Goal: Task Accomplishment & Management: Use online tool/utility

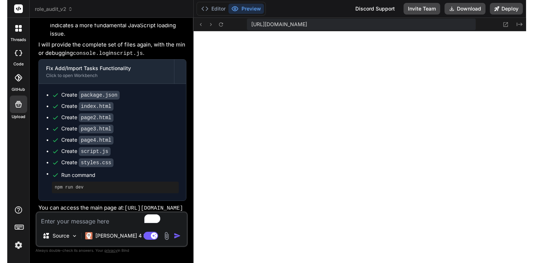
scroll to position [296, 0]
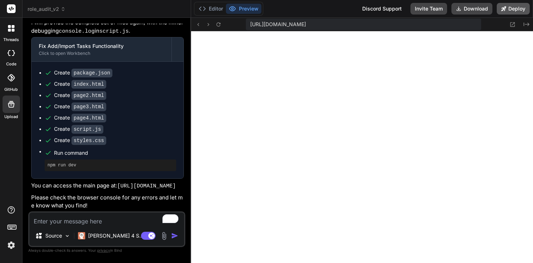
click at [508, 7] on button "Deploy" at bounding box center [513, 9] width 33 height 12
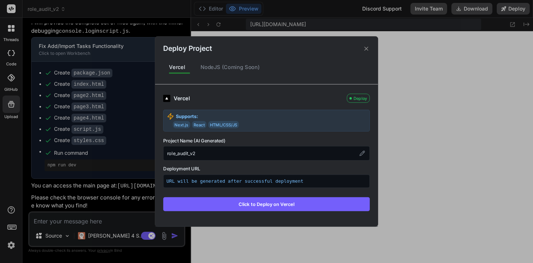
click at [271, 206] on button "Click to Deploy on Vercel" at bounding box center [266, 204] width 207 height 14
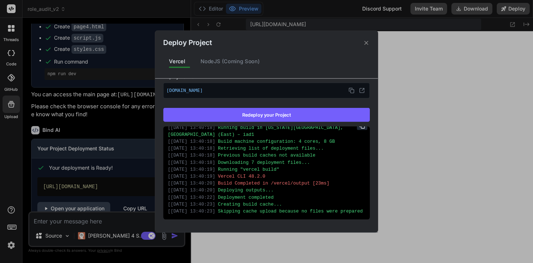
scroll to position [110, 0]
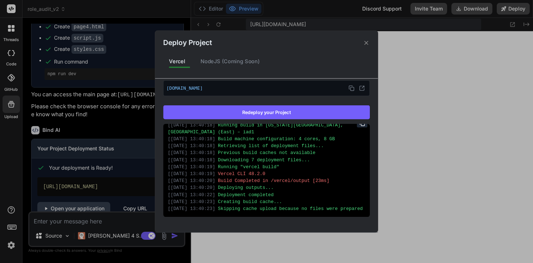
type textarea "x"
click at [365, 85] on button at bounding box center [361, 87] width 9 height 9
click at [368, 40] on icon at bounding box center [366, 42] width 7 height 7
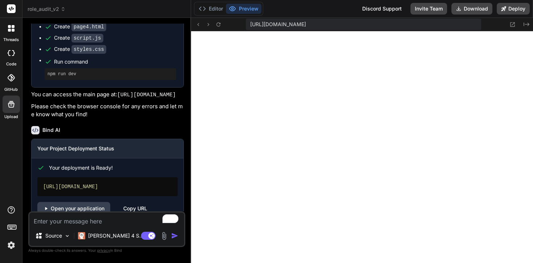
scroll to position [1889, 0]
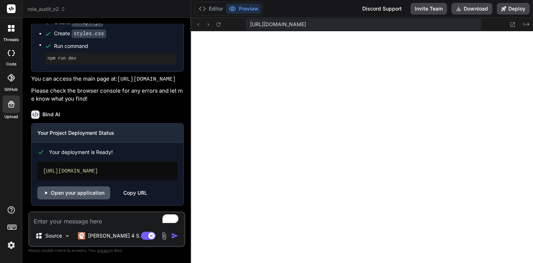
click at [94, 196] on link "Open your application" at bounding box center [73, 192] width 73 height 13
click at [48, 214] on textarea "To enrich screen reader interactions, please activate Accessibility in Grammarl…" at bounding box center [106, 218] width 155 height 13
type textarea "I"
type textarea "x"
type textarea "I"
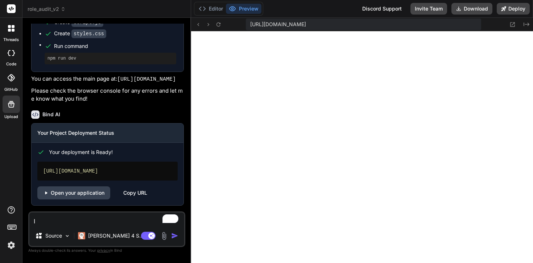
type textarea "x"
type textarea "I j"
type textarea "x"
type textarea "I ju"
type textarea "x"
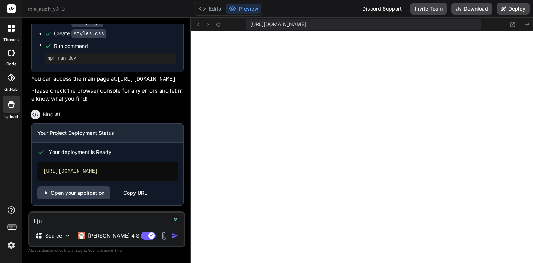
type textarea "I jus"
type textarea "x"
type textarea "I just"
type textarea "x"
type textarea "I just"
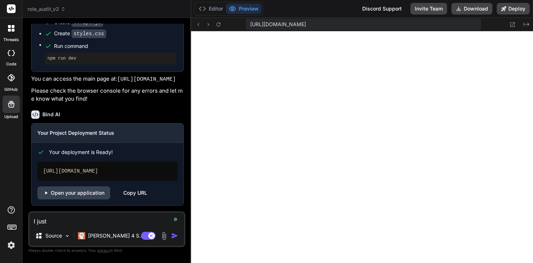
type textarea "x"
type textarea "I just d"
type textarea "x"
type textarea "I just de"
type textarea "x"
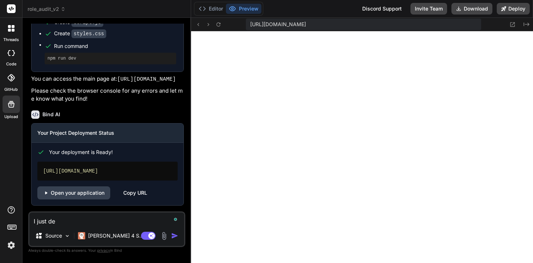
type textarea "I just dep"
type textarea "x"
type textarea "I just depl"
type textarea "x"
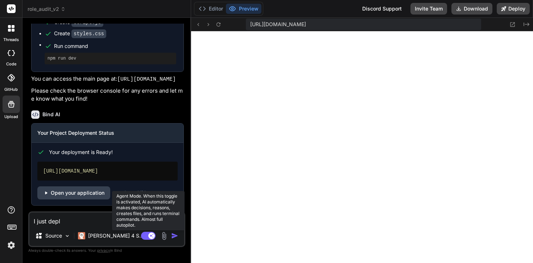
type textarea "I just depl"
click at [148, 238] on rect at bounding box center [148, 236] width 15 height 8
type textarea "x"
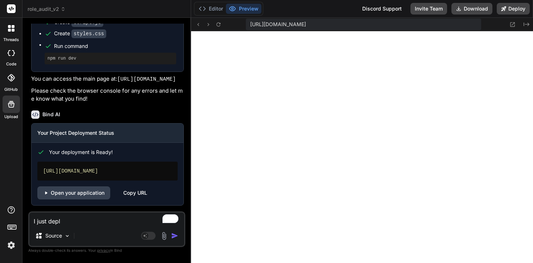
click at [111, 225] on textarea "I just depl" at bounding box center [106, 218] width 155 height 13
type textarea "I just deplo"
type textarea "x"
type textarea "I just deploy"
type textarea "x"
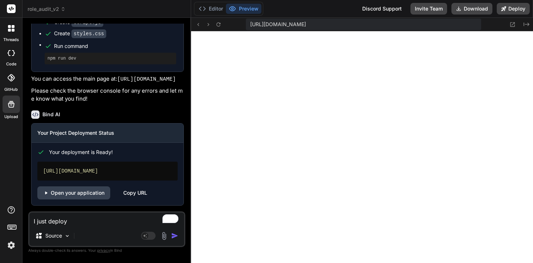
type textarea "I just deploye"
type textarea "x"
type textarea "I just deployed"
type textarea "x"
type textarea "I just deployed"
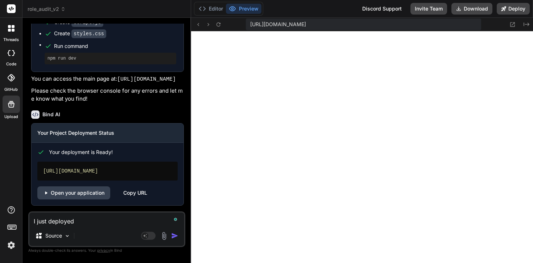
type textarea "x"
type textarea "I just deployed b"
type textarea "x"
type textarea "I just deployed bu"
type textarea "x"
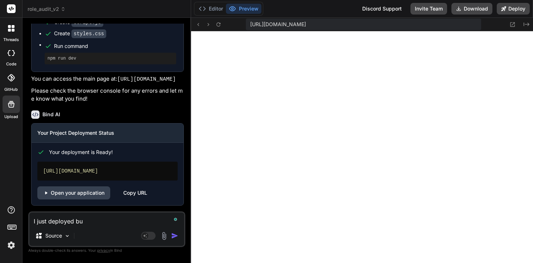
type textarea "I just deployed but"
type textarea "x"
type textarea "I just deployed but"
type textarea "x"
click at [91, 221] on textarea "I just deployed but" at bounding box center [106, 218] width 155 height 13
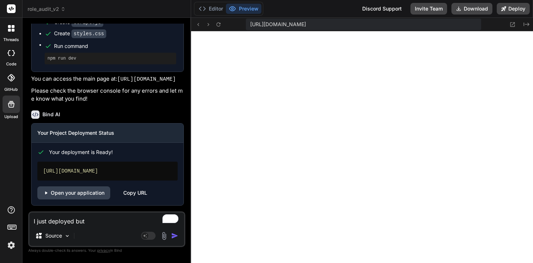
type textarea "I just deployed but m"
type textarea "x"
type textarea "I just deployed but"
type textarea "x"
type textarea "I just deployed but n"
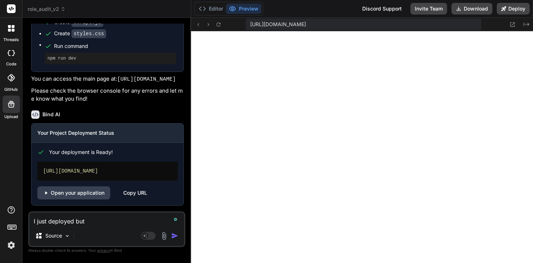
type textarea "x"
type textarea "I just deployed but no"
type textarea "x"
type textarea "I just deployed but non"
type textarea "x"
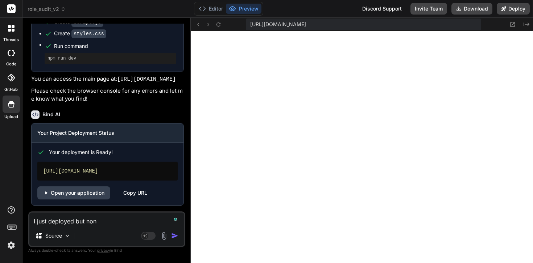
type textarea "I just deployed but none"
type textarea "x"
type textarea "I just deployed but none"
type textarea "x"
type textarea "I just deployed but none o"
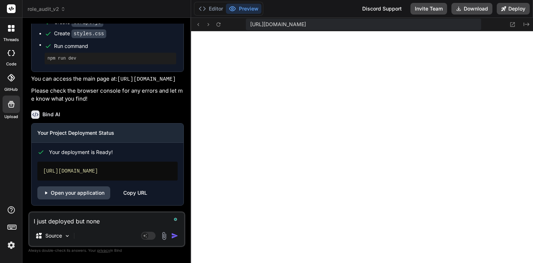
type textarea "x"
type textarea "I just deployed but none of"
type textarea "x"
type textarea "I just deployed but none of"
type textarea "x"
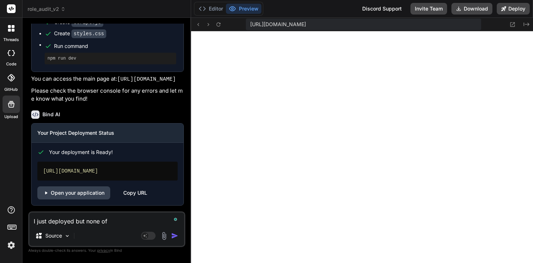
type textarea "I just deployed but none of t"
type textarea "x"
type textarea "I just deployed but none of th"
type textarea "x"
type textarea "I just deployed but none of the"
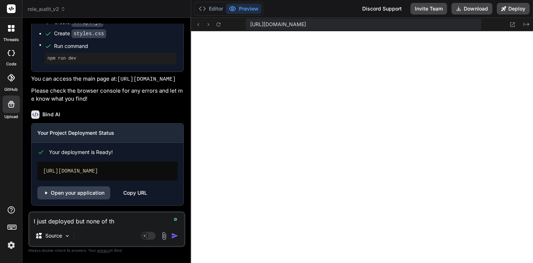
type textarea "x"
type textarea "I just deployed but none of the"
type textarea "x"
type textarea "I just deployed but none of the f"
type textarea "x"
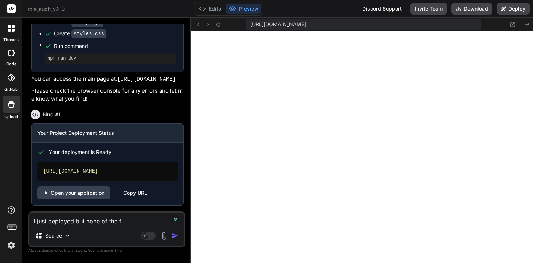
type textarea "I just deployed but none of the fo"
type textarea "x"
type textarea "I just deployed but none of the fol"
type textarea "x"
type textarea "I just deployed but none of the foll"
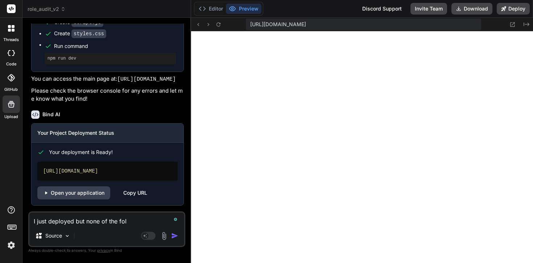
type textarea "x"
type textarea "I just deployed but none of the follo"
type textarea "x"
type textarea "I just deployed but none of the follow"
type textarea "x"
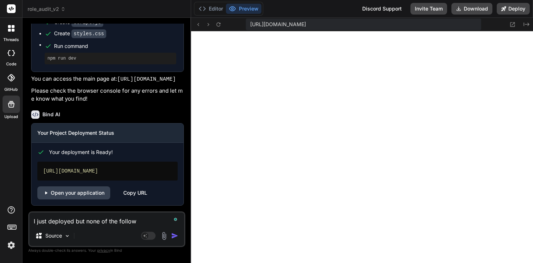
type textarea "I just deployed but none of the followi"
type textarea "x"
type textarea "I just deployed but none of the followiu"
type textarea "x"
type textarea "I just deployed but none of the followiun"
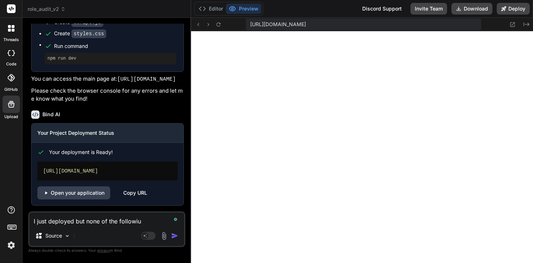
type textarea "x"
type textarea "I just deployed but none of the followiu"
type textarea "x"
type textarea "I just deployed but none of the followi"
type textarea "x"
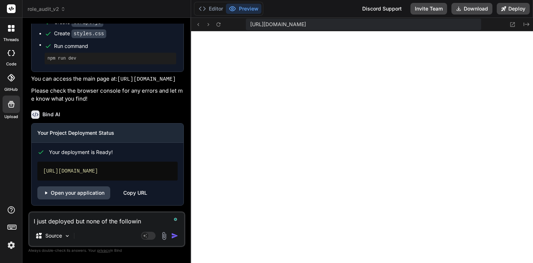
type textarea "I just deployed but none of the followinb"
type textarea "x"
type textarea "I just deployed but none of the followinbg"
type textarea "x"
type textarea "I just deployed but none of the followinbg"
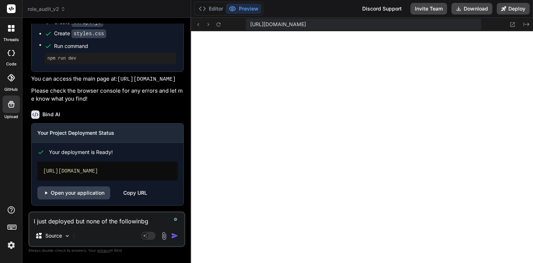
type textarea "x"
type textarea "I just deployed but none of the followinbg w"
type textarea "x"
type textarea "I just deployed but none of the followinbg wo"
type textarea "x"
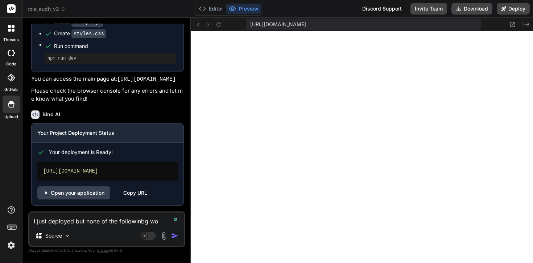
type textarea "I just deployed but none of the followinbg wor"
type textarea "x"
type textarea "I just deployed but none of the followinbg work"
type textarea "x"
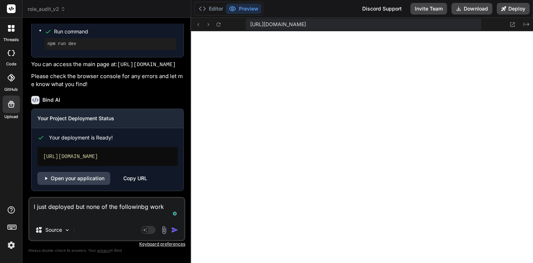
type textarea "I just deployed but none of the followinbg work A"
type textarea "x"
type textarea "I just deployed but none of the followinbg work Ad"
type textarea "x"
type textarea "I just deployed but none of the followinbg work Add"
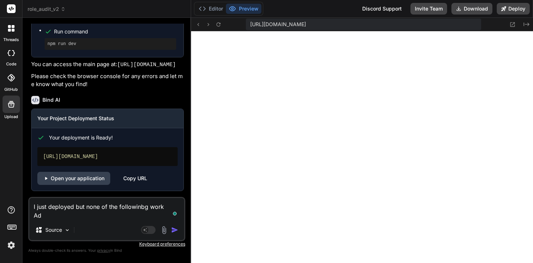
type textarea "x"
type textarea "I just deployed but none of the followinbg work Add"
type textarea "x"
type textarea "I just deployed but none of the followinbg work Add N"
type textarea "x"
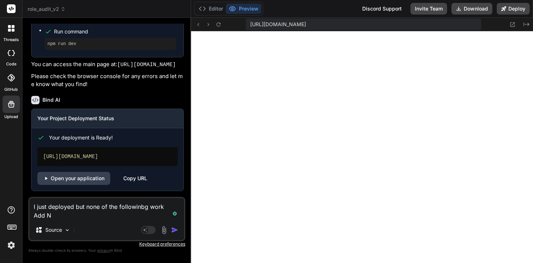
type textarea "I just deployed but none of the followinbg work Add Ne"
type textarea "x"
type textarea "I just deployed but none of the followinbg work Add New"
type textarea "x"
type textarea "I just deployed but none of the followinbg work Add New"
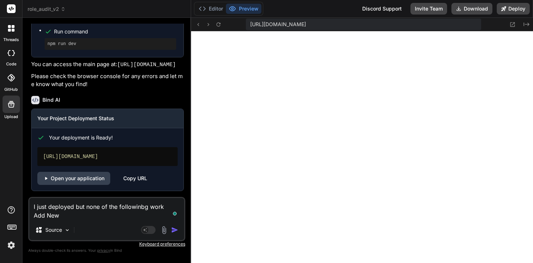
type textarea "x"
type textarea "I just deployed but none of the followinbg work Add New T"
type textarea "x"
type textarea "I just deployed but none of the followinbg work Add New Ta"
type textarea "x"
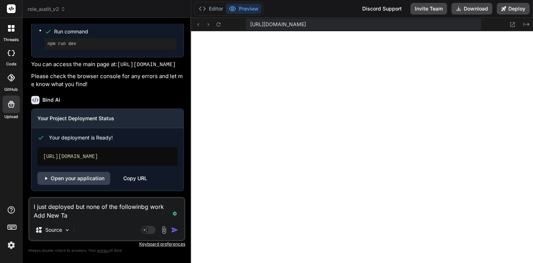
type textarea "I just deployed but none of the followinbg work Add New Tas"
type textarea "x"
type textarea "I just deployed but none of the followinbg work Add New Task"
type textarea "x"
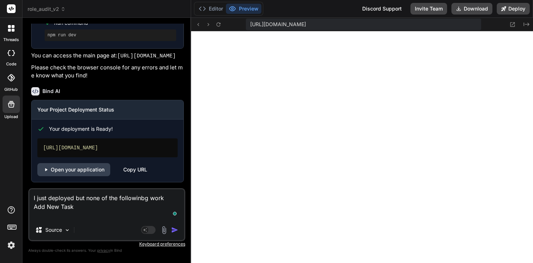
type textarea "I just deployed but none of the followinbg work Add New Task I"
type textarea "x"
type textarea "I just deployed but none of the followinbg work Add New Task Im"
type textarea "x"
type textarea "I just deployed but none of the followinbg work Add New Task Imp"
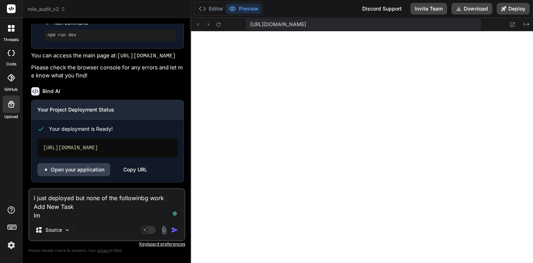
type textarea "x"
type textarea "I just deployed but none of the followinbg work Add New Task Impo"
type textarea "x"
type textarea "I just deployed but none of the followinbg work Add New Task Impor"
type textarea "x"
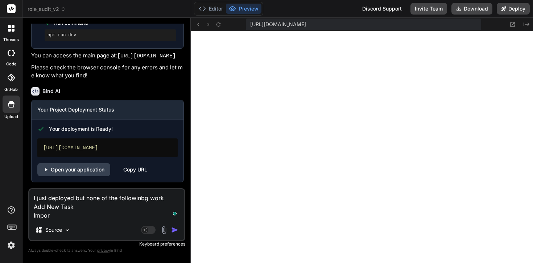
type textarea "I just deployed but none of the followinbg work Add New Task Import"
type textarea "x"
type textarea "I just deployed but none of the followinbg work Add New Task Importt"
type textarea "x"
type textarea "I just deployed but none of the followinbg work Add New Task Importt"
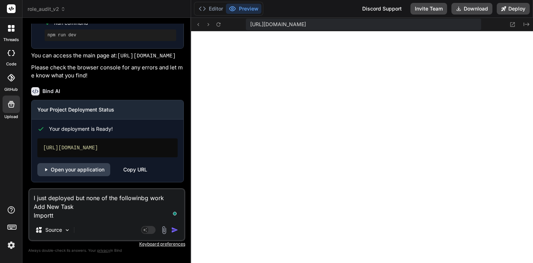
type textarea "x"
type textarea "I just deployed but none of the followinbg work Add New Task Importt C"
type textarea "x"
type textarea "I just deployed but none of the followinbg work Add New Task Importt CS"
type textarea "x"
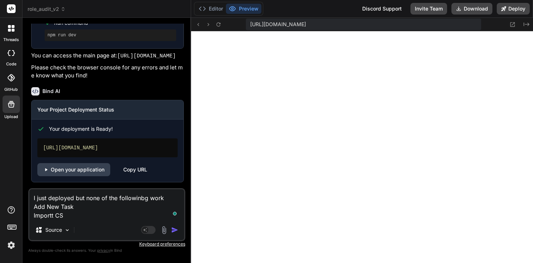
type textarea "I just deployed but none of the followinbg work Add New Task Importt CSV"
type textarea "x"
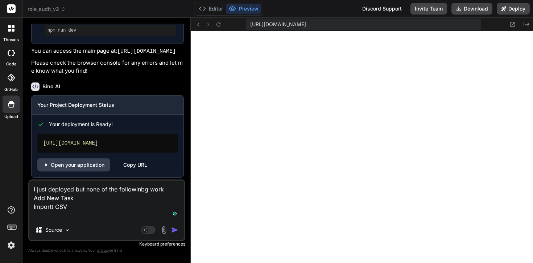
type textarea "I just deployed but none of the followinbg work Add New Task Importt CSV E"
type textarea "x"
type textarea "I just deployed but none of the followinbg work Add New Task Importt CSV Ed"
type textarea "x"
type textarea "I just deployed but none of the followinbg work Add New Task Importt CSV Edp"
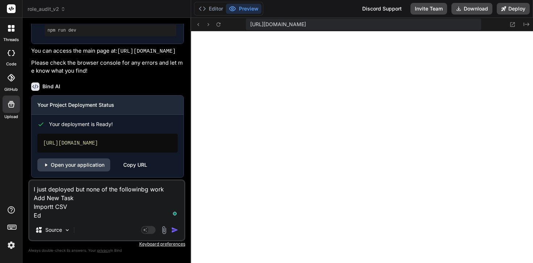
type textarea "x"
type textarea "I just deployed but none of the followinbg work Add New Task Importt CSV Edpo"
type textarea "x"
type textarea "I just deployed but none of the followinbg work Add New Task Importt CSV Edpor"
type textarea "x"
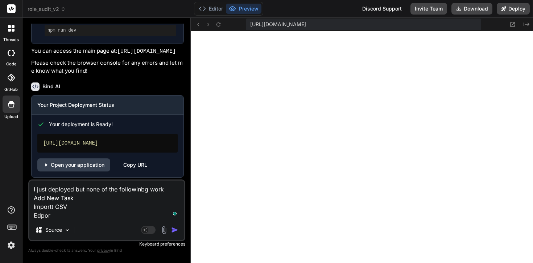
type textarea "I just deployed but none of the followinbg work Add New Task Importt CSV Edport"
type textarea "x"
type textarea "I just deployed but none of the followinbg work Add New Task Importt CSV Edpor"
type textarea "x"
type textarea "I just deployed but none of the followinbg work Add New Task Importt CSV Edpo"
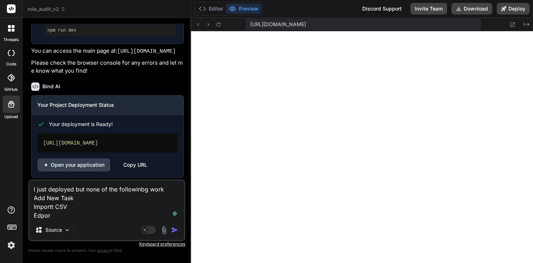
type textarea "x"
type textarea "I just deployed but none of the followinbg work Add New Task Importt CSV Edp"
type textarea "x"
type textarea "I just deployed but none of the followinbg work Add New Task Importt CSV Ed"
type textarea "x"
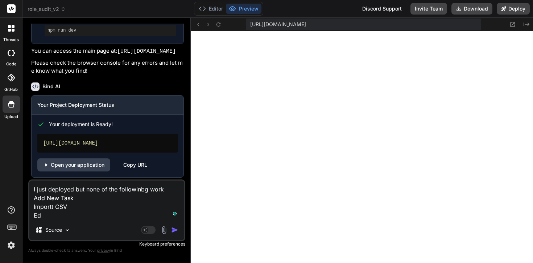
type textarea "I just deployed but none of the followinbg work Add New Task Importt CSV E"
type textarea "x"
type textarea "I just deployed but none of the followinbg work Add New Task Importt CSV Ex"
type textarea "x"
type textarea "I just deployed but none of the followinbg work Add New Task Importt CSV Exp"
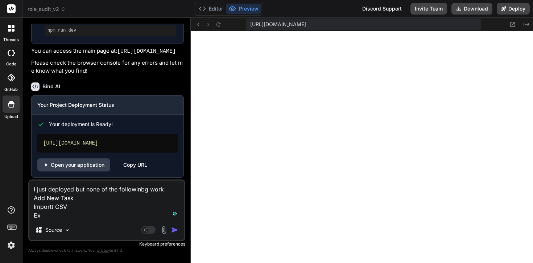
type textarea "x"
type textarea "I just deployed but none of the followinbg work Add New Task Importt CSV Expo"
type textarea "x"
type textarea "I just deployed but none of the followinbg work Add New Task Importt CSV Expor"
type textarea "x"
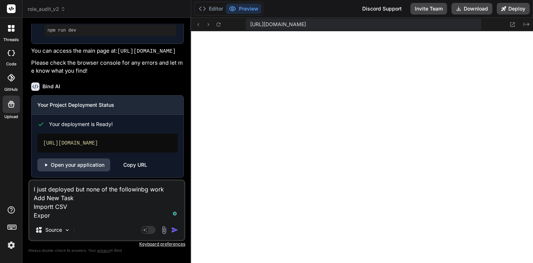
type textarea "I just deployed but none of the followinbg work Add New Task Importt CSV Export"
type textarea "x"
type textarea "I just deployed but none of the followinbg work Add New Task Importt CSV Export"
type textarea "x"
type textarea "I just deployed but none of the followinbg work Add New Task Importt CSV Export…"
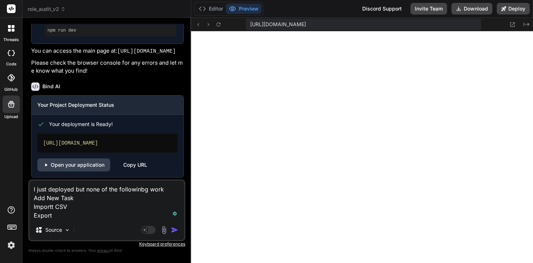
type textarea "x"
type textarea "I just deployed but none of the followinbg work Add New Task Importt CSV Export…"
type textarea "x"
type textarea "I just deployed but none of the followinbg work Add New Task Importt CSV Export…"
type textarea "x"
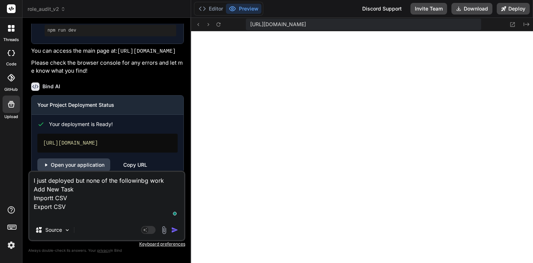
type textarea "I just deployed but none of the followinbg work Add New Task Importt CSV Export…"
type textarea "x"
type textarea "I just deployed but none of the followinbg work Add New Task Importt CSV Export…"
type textarea "x"
type textarea "I just deployed but none of the followinbg work Add New Task Importt CSV Export…"
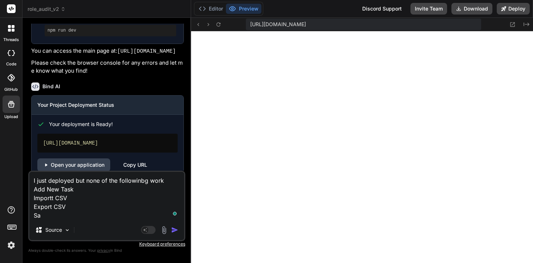
type textarea "x"
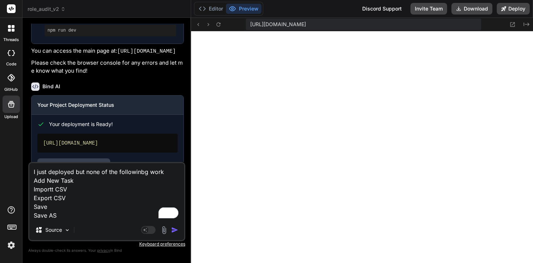
click at [75, 217] on textarea "I just deployed but none of the followinbg work Add New Task Importt CSV Export…" at bounding box center [106, 191] width 155 height 57
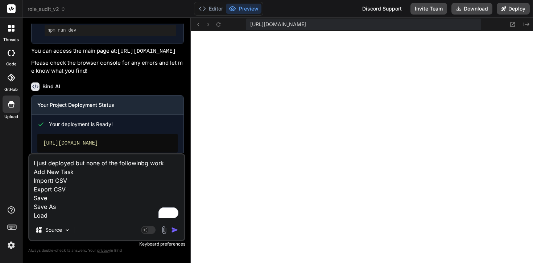
click at [78, 217] on textarea "I just deployed but none of the followinbg work Add New Task Importt CSV Export…" at bounding box center [106, 186] width 155 height 65
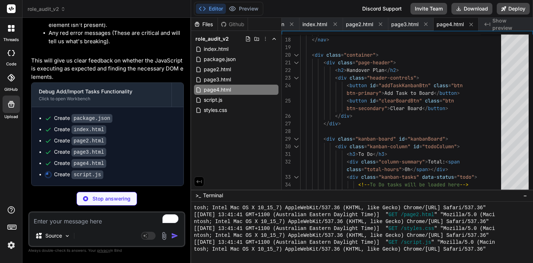
scroll to position [2370, 0]
click at [247, 12] on button "Preview" at bounding box center [244, 9] width 36 height 10
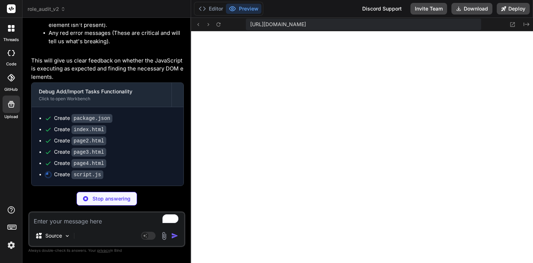
scroll to position [379, 0]
click at [216, 13] on button "Editor" at bounding box center [211, 9] width 30 height 10
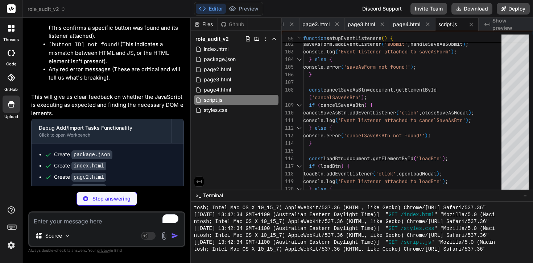
scroll to position [2380, 0]
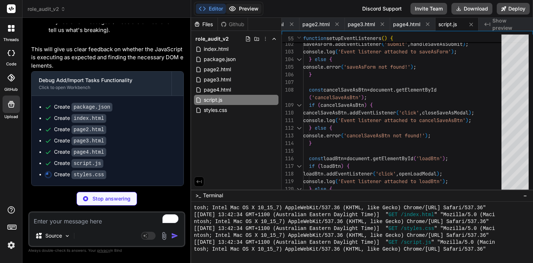
click at [250, 5] on button "Preview" at bounding box center [244, 9] width 36 height 10
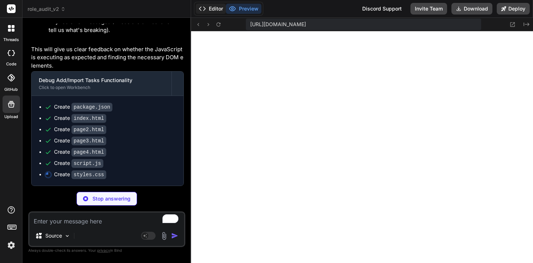
click at [207, 9] on button "Editor" at bounding box center [211, 9] width 30 height 10
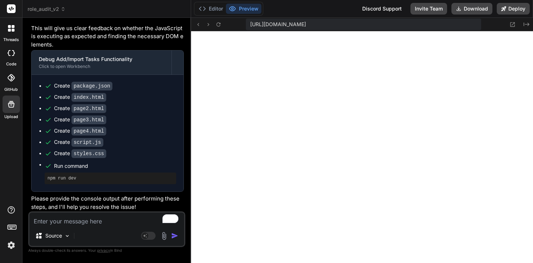
scroll to position [2403, 0]
click at [92, 221] on textarea "To enrich screen reader interactions, please activate Accessibility in Grammarl…" at bounding box center [106, 218] width 155 height 13
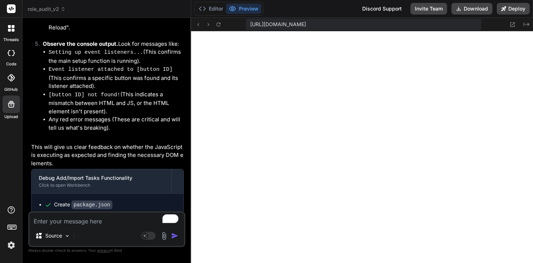
scroll to position [2262, 0]
paste textarea "Uncaught SyntaxError: Invalid or unexpected token (at script.js:709:7)"
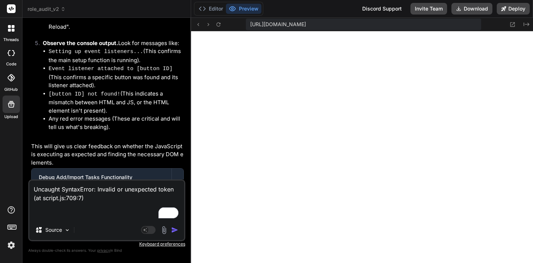
paste textarea "GET https://roleauditv2.vercel.app/favicon.ico 404 (Not Found)"
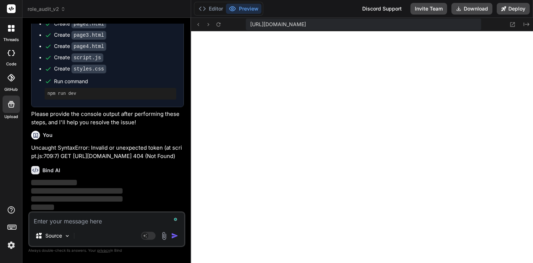
scroll to position [2494, 0]
click at [220, 26] on icon at bounding box center [219, 24] width 6 height 6
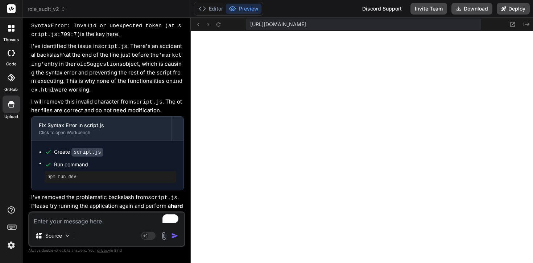
scroll to position [2752, 0]
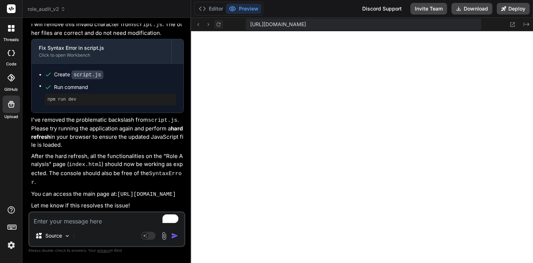
click at [218, 24] on icon at bounding box center [219, 24] width 6 height 6
click at [504, 9] on icon at bounding box center [503, 8] width 5 height 5
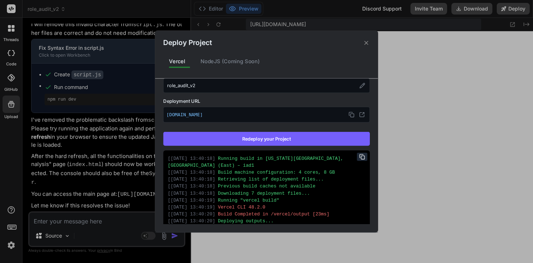
scroll to position [78, 0]
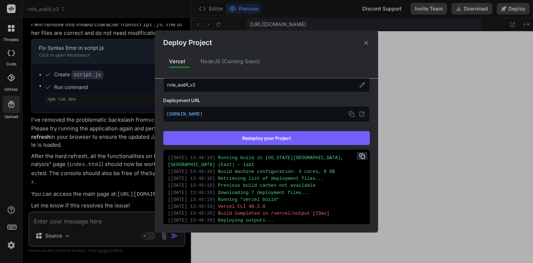
click at [253, 142] on button "Redeploy your Project" at bounding box center [266, 138] width 207 height 14
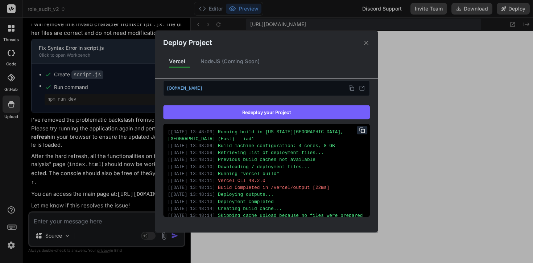
scroll to position [0, 0]
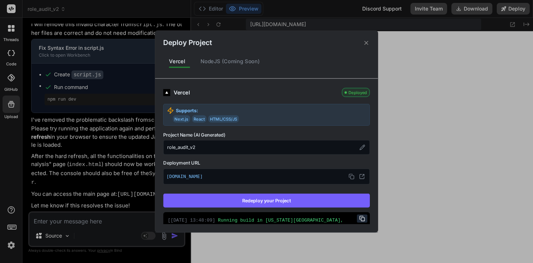
click at [262, 64] on div "NodeJS (Coming Soon)" at bounding box center [230, 61] width 71 height 15
click at [250, 63] on div "NodeJS (Coming Soon)" at bounding box center [230, 61] width 71 height 15
click at [370, 41] on icon at bounding box center [366, 42] width 7 height 7
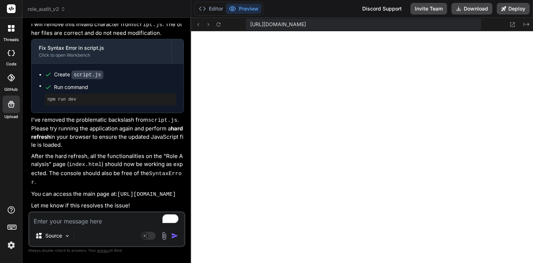
click at [13, 253] on div "threads code GitHub Upload" at bounding box center [11, 131] width 22 height 263
click at [8, 244] on img at bounding box center [11, 245] width 12 height 12
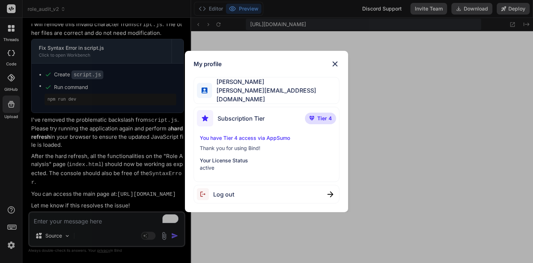
click at [324, 25] on div "My profile Stewart Bell stewart@audere.com.au Subscription Tier Tier 4 You have…" at bounding box center [266, 131] width 533 height 263
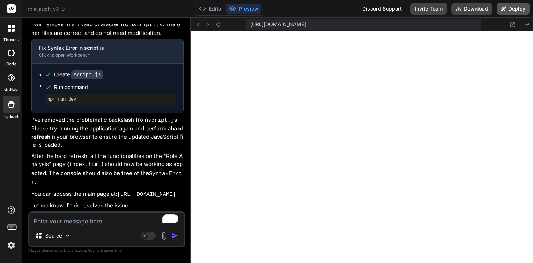
click at [515, 13] on button "Deploy" at bounding box center [513, 9] width 33 height 12
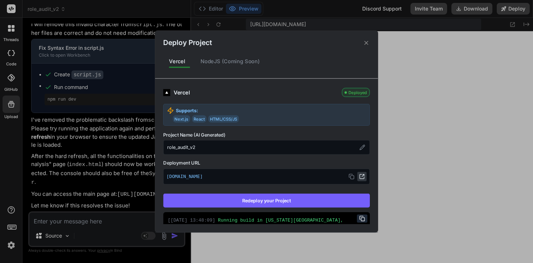
click at [361, 176] on icon at bounding box center [362, 176] width 6 height 6
click at [417, 75] on div "Deploy Project Vercel NodeJS (Coming Soon) Vercel Deployed Supports: Next.js Re…" at bounding box center [266, 131] width 533 height 263
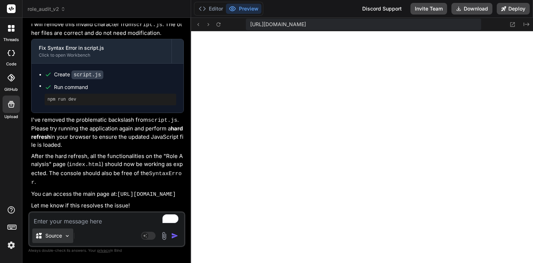
click at [73, 233] on div "Source" at bounding box center [52, 235] width 41 height 15
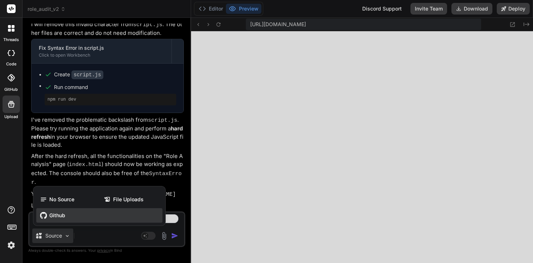
click at [63, 220] on div "Github" at bounding box center [99, 215] width 126 height 15
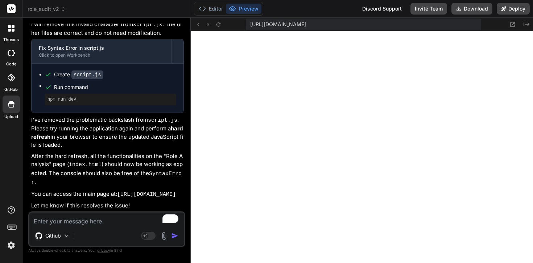
click at [79, 214] on textarea "To enrich screen reader interactions, please activate Accessibility in Grammarl…" at bounding box center [106, 218] width 155 height 13
click at [62, 239] on div "Github" at bounding box center [52, 235] width 40 height 15
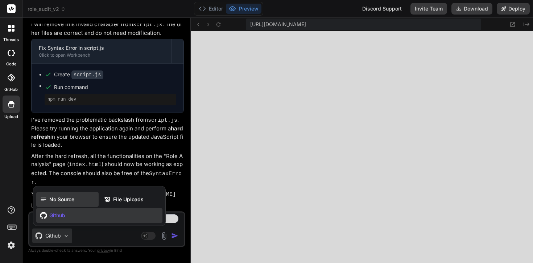
click at [68, 202] on span "No Source" at bounding box center [61, 199] width 25 height 7
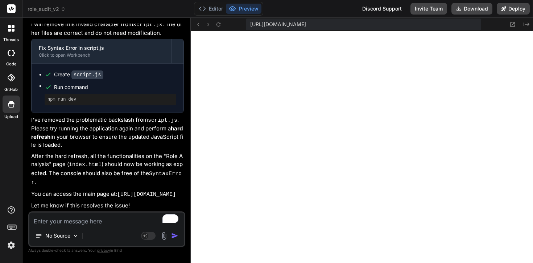
click at [58, 226] on div "No Source Agent Mode. When this toggle is activated, AI automatically makes dec…" at bounding box center [106, 229] width 157 height 36
click at [49, 222] on textarea "To enrich screen reader interactions, please activate Accessibility in Grammarl…" at bounding box center [106, 218] width 155 height 13
click at [178, 233] on img "button" at bounding box center [174, 235] width 7 height 7
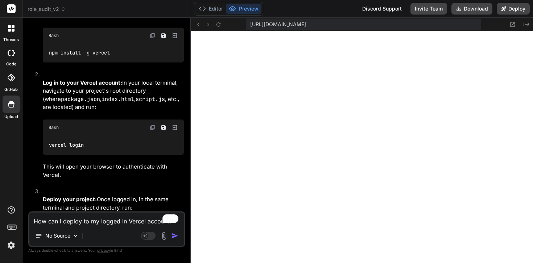
scroll to position [2993, 0]
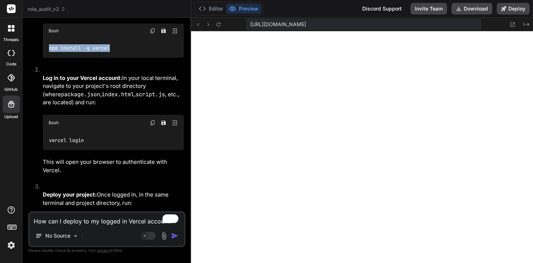
drag, startPoint x: 117, startPoint y: 148, endPoint x: 39, endPoint y: 146, distance: 77.7
click at [39, 66] on li "Install Vercel CLI (if you haven't already): Open your local terminal or comman…" at bounding box center [110, 28] width 147 height 76
copy code "npm install -g vercel"
click at [78, 219] on textarea "How can I deploy to my logged in Vercel account?" at bounding box center [106, 218] width 155 height 13
paste textarea "stewartbell@Stewarts-MacBook-Air ~ % npm install -g vercel zsh: command not fou…"
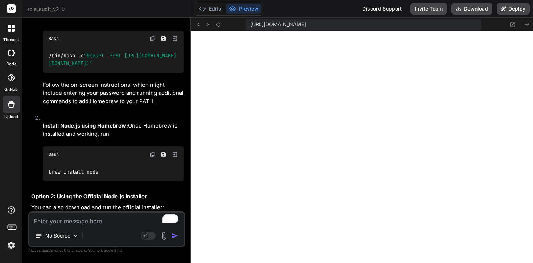
scroll to position [3677, 0]
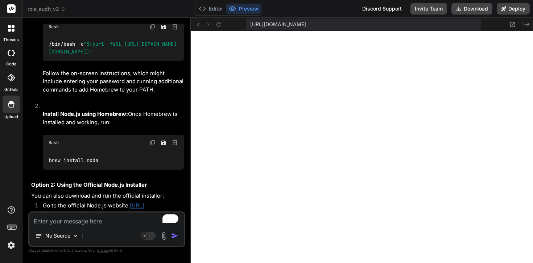
click at [127, 61] on div "/bin/bash -c " $(curl -fsSL https://raw.githubusercontent.com/Homebrew/install/…" at bounding box center [113, 48] width 141 height 26
drag, startPoint x: 130, startPoint y: 163, endPoint x: 43, endPoint y: 151, distance: 87.9
click at [43, 61] on div "/bin/bash -c " $(curl -fsSL https://raw.githubusercontent.com/Homebrew/install/…" at bounding box center [113, 48] width 141 height 26
copy code "/bin/bash -c " $(curl -fsSL https://raw.githubusercontent.com/Homebrew/install/…"
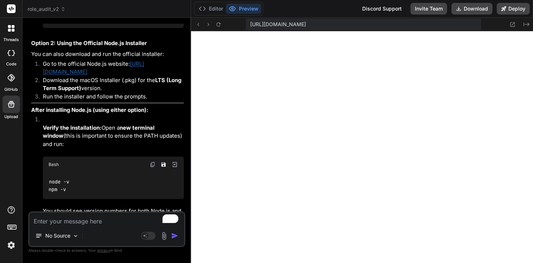
scroll to position [3824, 0]
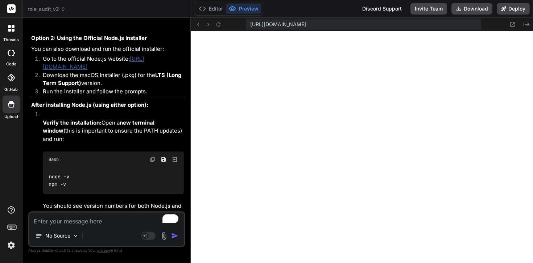
drag, startPoint x: 110, startPoint y: 128, endPoint x: 41, endPoint y: 128, distance: 68.2
copy code "brew install node"
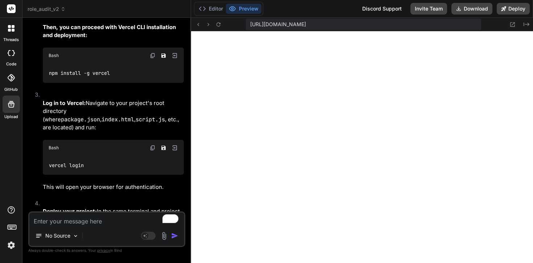
scroll to position [4045, 0]
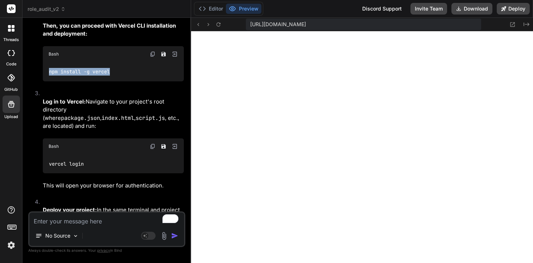
drag, startPoint x: 121, startPoint y: 187, endPoint x: 48, endPoint y: 185, distance: 73.3
click at [48, 81] on div "npm install -g vercel" at bounding box center [113, 71] width 141 height 19
copy code "npm install -g vercel"
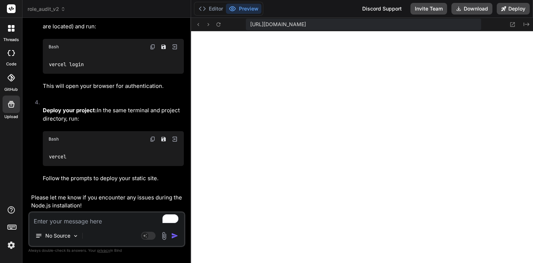
scroll to position [4177, 0]
drag, startPoint x: 90, startPoint y: 146, endPoint x: 49, endPoint y: 146, distance: 41.4
click at [49, 74] on div "vercel login" at bounding box center [113, 64] width 141 height 19
copy code "vercel login"
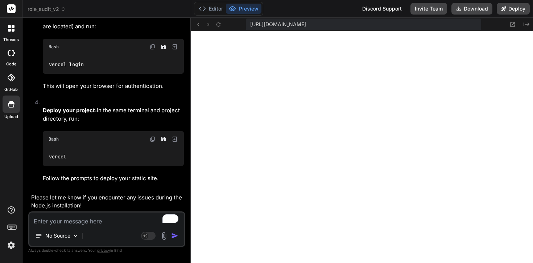
click at [60, 152] on div "vercel" at bounding box center [113, 156] width 141 height 19
click at [60, 155] on code "vercel" at bounding box center [58, 157] width 19 height 8
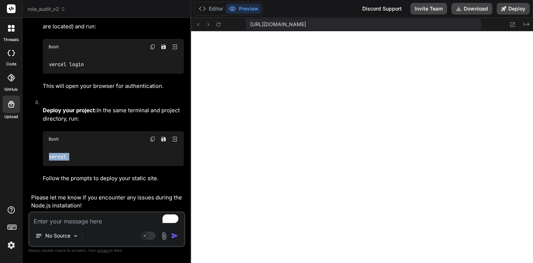
click at [60, 155] on code "vercel" at bounding box center [58, 157] width 19 height 8
click at [58, 157] on code "vercel" at bounding box center [58, 157] width 19 height 8
copy code "vercel"
click at [61, 218] on textarea "To enrich screen reader interactions, please activate Accessibility in Grammarl…" at bounding box center [106, 218] width 155 height 13
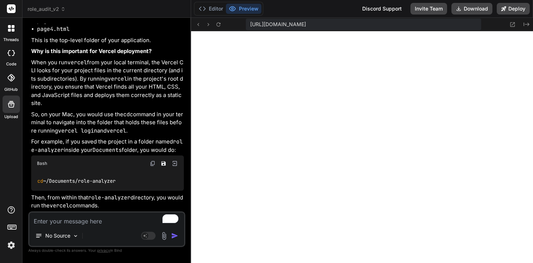
scroll to position [4588, 0]
paste textarea "💡 To deploy every commit automatically, connect a Git Repository (vercel.link/g…"
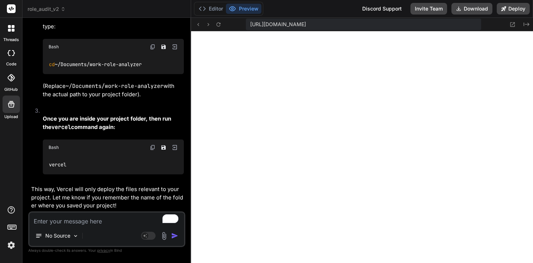
scroll to position [5028, 0]
click at [10, 246] on img at bounding box center [11, 245] width 12 height 12
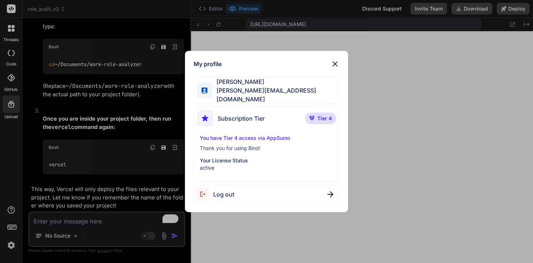
click at [331, 65] on img at bounding box center [335, 64] width 9 height 9
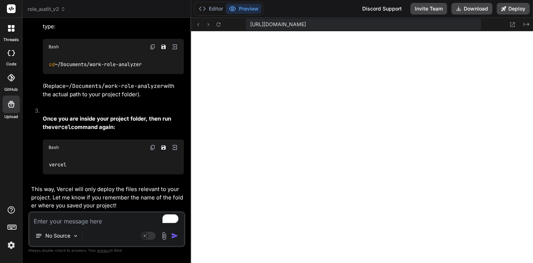
scroll to position [5062, 0]
click at [66, 224] on textarea "To enrich screen reader interactions, please activate Accessibility in Grammarl…" at bounding box center [106, 218] width 155 height 13
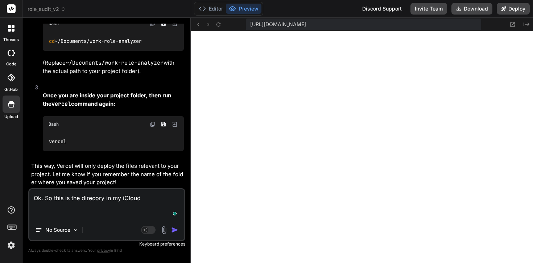
paste textarea "Role Audit"
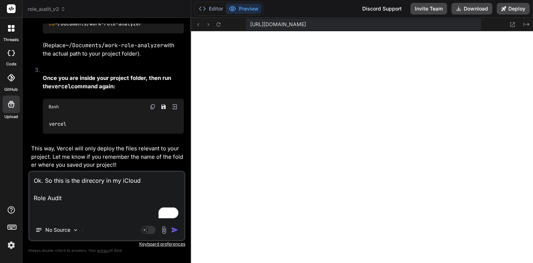
click at [64, 213] on textarea "Ok. So this is the direcory in my iCloud Role Audit" at bounding box center [106, 196] width 155 height 48
paste textarea "Role Audit"
click at [30, 195] on div "Bind AI Web Search Created with Pixso. Code Generator You Remove the blue banne…" at bounding box center [106, 140] width 169 height 245
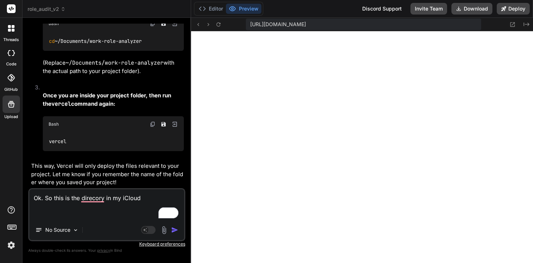
paste textarea "cd /Users/stewartbell/Library/Mobile\ Documents/com\~apple\~CloudDocs/Bind/Role…"
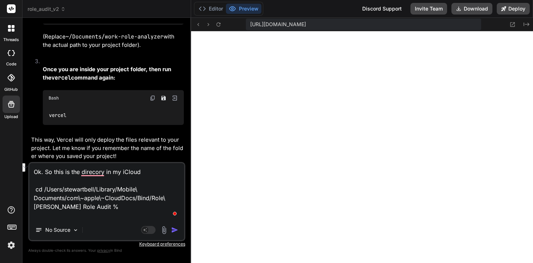
drag, startPoint x: 66, startPoint y: 209, endPoint x: 181, endPoint y: 215, distance: 114.9
click at [181, 215] on textarea "Ok. So this is the direcory in my iCloud cd /Users/stewartbell/Library/Mobile\ …" at bounding box center [106, 191] width 155 height 57
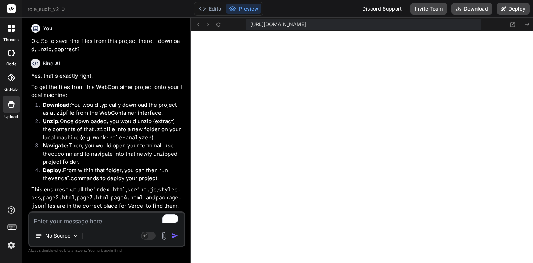
scroll to position [5556, 0]
click at [462, 9] on button "Download" at bounding box center [472, 9] width 41 height 12
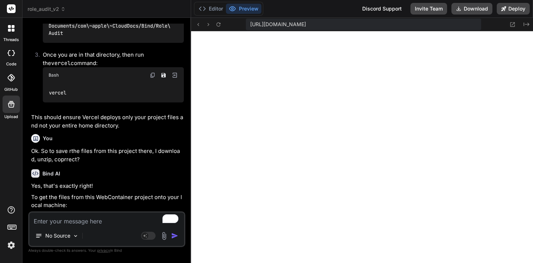
scroll to position [5325, 0]
drag, startPoint x: 153, startPoint y: 232, endPoint x: 116, endPoint y: 231, distance: 37.4
click at [116, 232] on div "No Source Agent Mode. When this toggle is activated, AI automatically makes dec…" at bounding box center [106, 229] width 157 height 36
click at [60, 96] on code "vercel" at bounding box center [58, 93] width 19 height 8
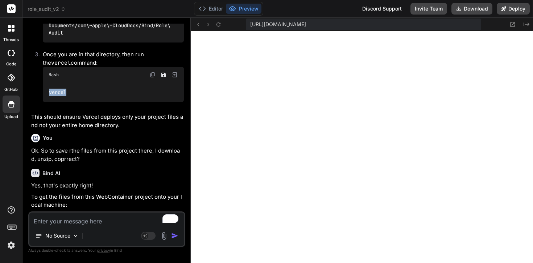
copy code "vercel"
click at [61, 228] on div "No Source Agent Mode. When this toggle is activated, AI automatically makes dec…" at bounding box center [106, 229] width 157 height 36
click at [53, 225] on div "No Source Agent Mode. When this toggle is activated, AI automatically makes dec…" at bounding box center [106, 229] width 157 height 36
click at [53, 225] on textarea "To enrich screen reader interactions, please activate Accessibility in Grammarl…" at bounding box center [106, 218] width 155 height 13
paste textarea "Vercel CLI 48.2.0 ? Set up and deploy “~/Library/Mobile Documents/com~apple~Clo…"
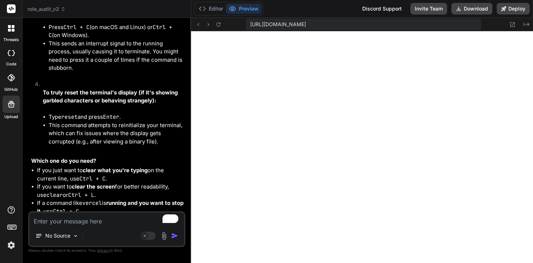
scroll to position [6749, 0]
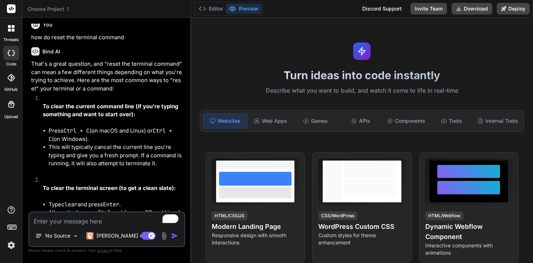
scroll to position [1347, 0]
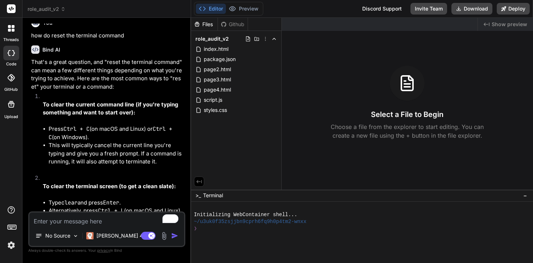
click at [60, 217] on textarea "To enrich screen reader interactions, please activate Accessibility in Grammarl…" at bounding box center [106, 218] width 155 height 13
type textarea "x"
type textarea "exist. Please choose a different one. ? In which directory is your code located…"
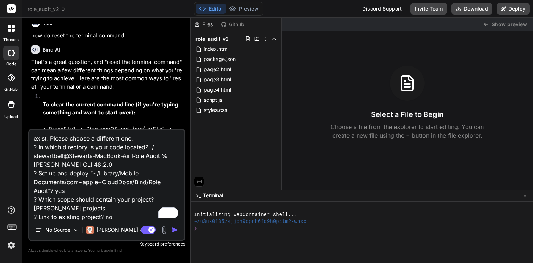
scroll to position [26, 0]
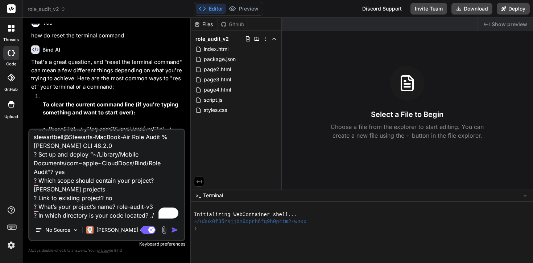
type textarea "x"
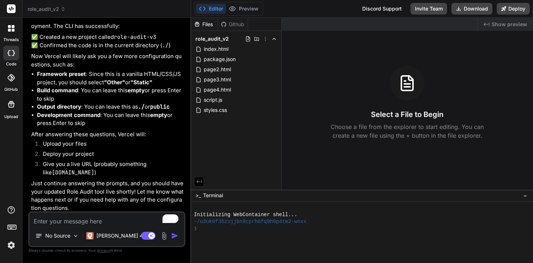
scroll to position [1939, 0]
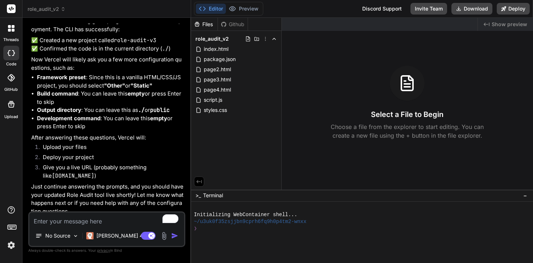
type textarea "x"
type textarea "W"
type textarea "x"
type textarea "Wh"
type textarea "x"
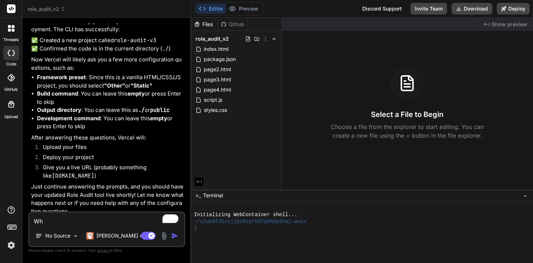
type textarea "Wha"
type textarea "x"
type textarea "What"
type textarea "x"
type textarea "What"
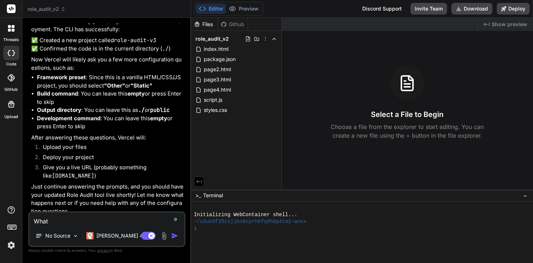
type textarea "x"
type textarea "What s"
type textarea "x"
type textarea "What sh"
type textarea "x"
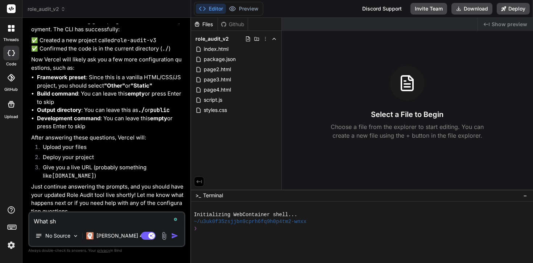
type textarea "What sho"
type textarea "x"
type textarea "What shou"
type textarea "x"
type textarea "What shoul"
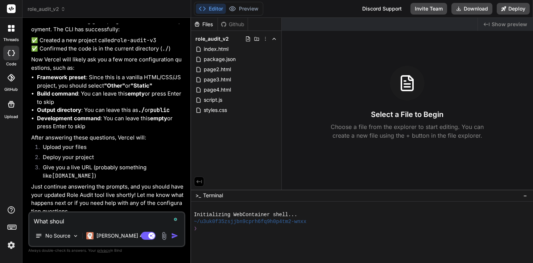
type textarea "x"
type textarea "What should"
type textarea "x"
type textarea "What should"
type textarea "x"
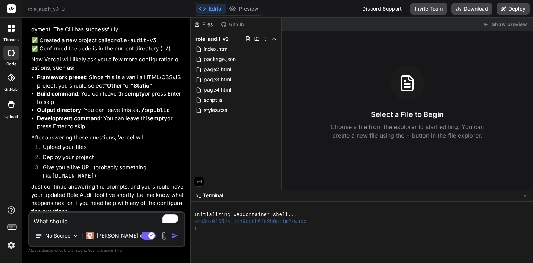
type textarea "What should I"
type textarea "x"
type textarea "What should I"
type textarea "x"
type textarea "What should I a"
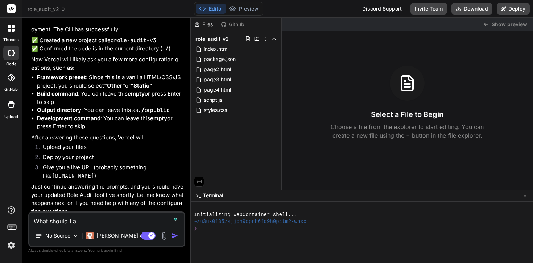
type textarea "x"
type textarea "What should I as"
type textarea "x"
type textarea "What should I ask"
type textarea "x"
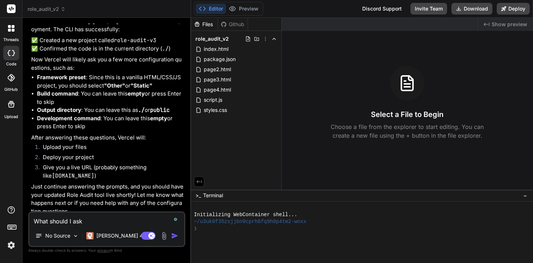
type textarea "What should I as"
type textarea "x"
type textarea "What should I a"
type textarea "x"
type textarea "What should I [PERSON_NAME]"
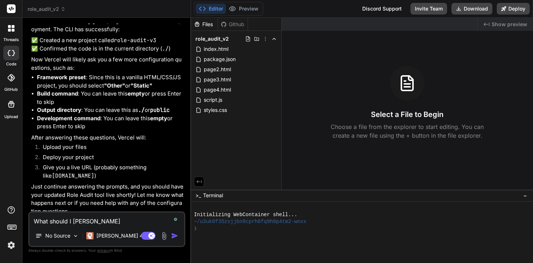
type textarea "x"
type textarea "What should I anas"
type textarea "x"
type textarea "What should I anase"
type textarea "x"
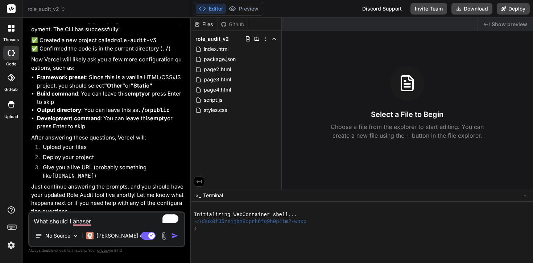
type textarea "What should I anaser"
drag, startPoint x: 98, startPoint y: 220, endPoint x: 11, endPoint y: 214, distance: 87.3
click at [11, 214] on div "threads code GitHub Upload role_audit_v2 Created with Pixso. Bind AI Web Search…" at bounding box center [266, 131] width 533 height 263
paste textarea "No framework detected. Default Project Settings: - Build Command: `npm run verc…"
type textarea "x"
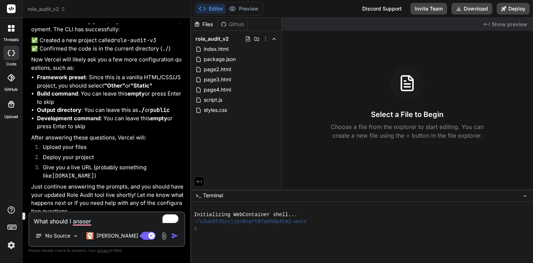
type textarea "No framework detected. Default Project Settings: - Build Command: `npm run verc…"
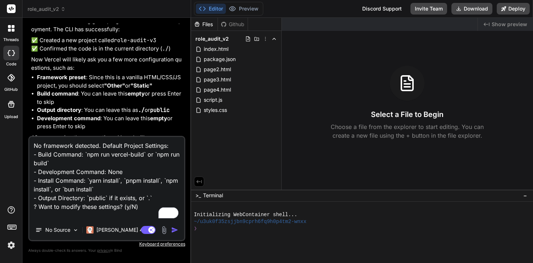
type textarea "x"
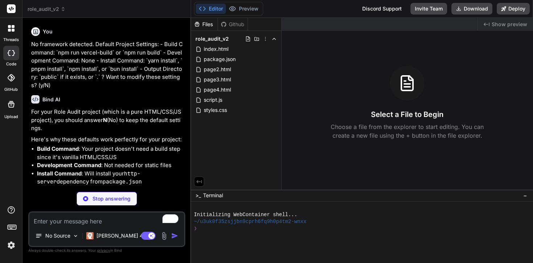
scroll to position [2149, 0]
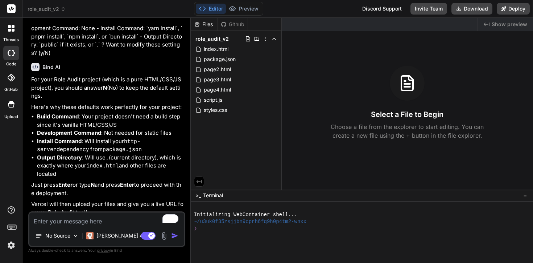
type textarea "x"
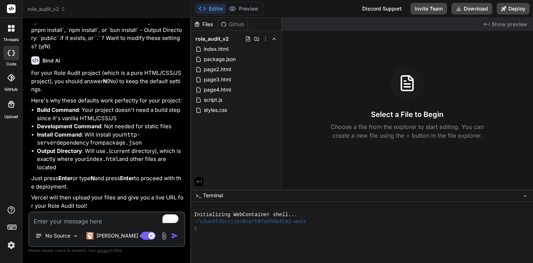
scroll to position [2186, 0]
type textarea "x"
type textarea "D"
type textarea "x"
type textarea "Do"
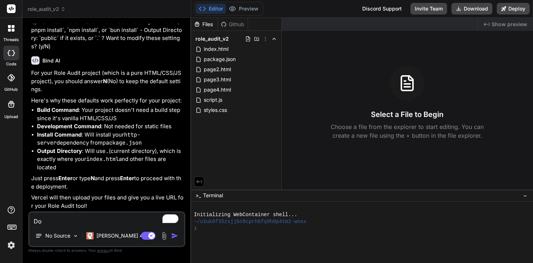
type textarea "x"
type textarea "Don"
type textarea "x"
type textarea "Done"
type textarea "x"
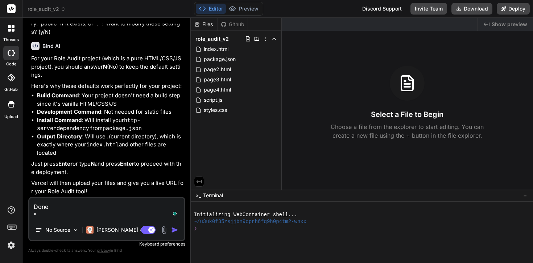
type textarea "Done ""
type textarea "x"
type textarea "Done """
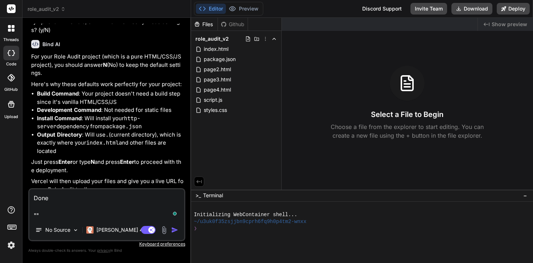
type textarea "x"
type textarea "Done """
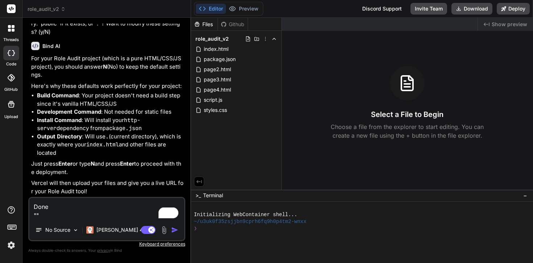
type textarea "x"
type textarea "Done ""
type textarea "x"
type textarea "Done"
type textarea "x"
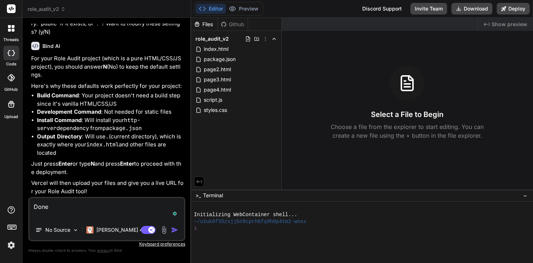
type textarea "Done"
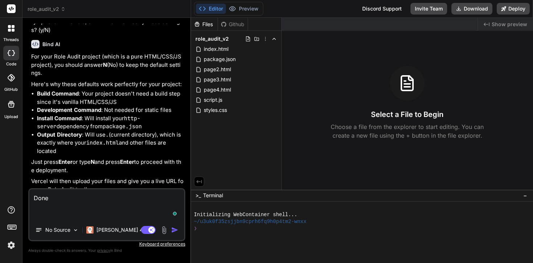
paste textarea "Do you want to change additional project settings? no 🔗 Linked to [PERSON_NAME]…"
type textarea "x"
type textarea "Done Do you want to change additional project settings? no 🔗 Linked to [PERSON_…"
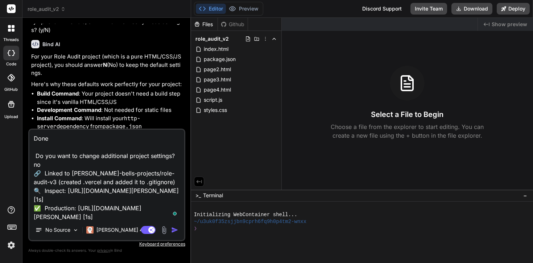
scroll to position [61, 0]
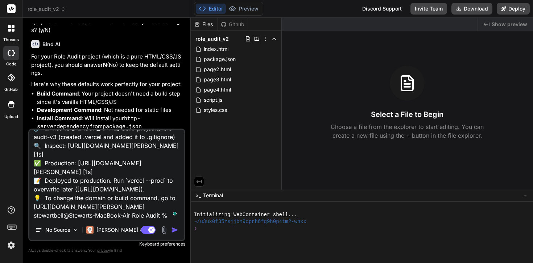
type textarea "x"
type textarea "Done Do you want to change additional project settings? no 🔗 Linked to [PERSON_…"
type textarea "x"
type textarea "Done Do you want to change additional project settings? no 🔗 Linked to [PERSON_…"
type textarea "x"
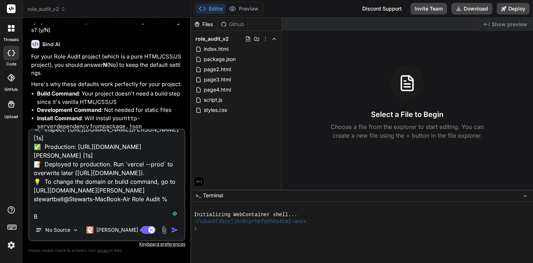
scroll to position [79, 0]
type textarea "Done Do you want to change additional project settings? no 🔗 Linked to [PERSON_…"
type textarea "x"
type textarea "Done Do you want to change additional project settings? no 🔗 Linked to [PERSON_…"
type textarea "x"
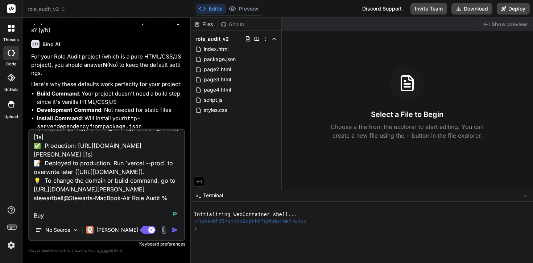
type textarea "Done Do you want to change additional project settings? no 🔗 Linked to [PERSON_…"
type textarea "x"
type textarea "Done Do you want to change additional project settings? no 🔗 Linked to [PERSON_…"
type textarea "x"
type textarea "Done Do you want to change additional project settings? no 🔗 Linked to [PERSON_…"
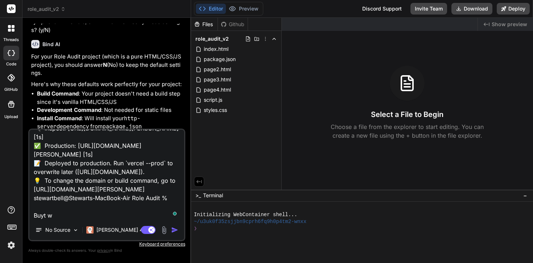
type textarea "x"
type textarea "Done Do you want to change additional project settings? no 🔗 Linked to [PERSON_…"
type textarea "x"
type textarea "Done Do you want to change additional project settings? no 🔗 Linked to [PERSON_…"
type textarea "x"
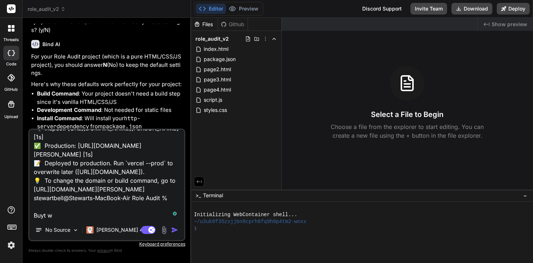
type textarea "Done Do you want to change additional project settings? no 🔗 Linked to [PERSON_…"
type textarea "x"
type textarea "Done Do you want to change additional project settings? no 🔗 Linked to [PERSON_…"
type textarea "x"
type textarea "Done Do you want to change additional project settings? no 🔗 Linked to [PERSON_…"
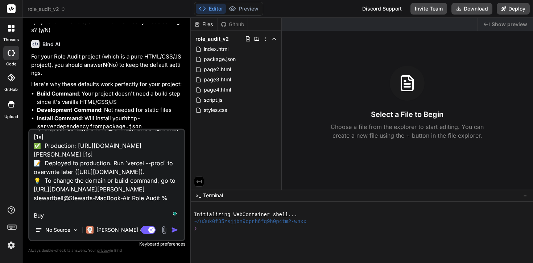
type textarea "x"
type textarea "Done Do you want to change additional project settings? no 🔗 Linked to [PERSON_…"
type textarea "x"
type textarea "Done Do you want to change additional project settings? no 🔗 Linked to [PERSON_…"
type textarea "x"
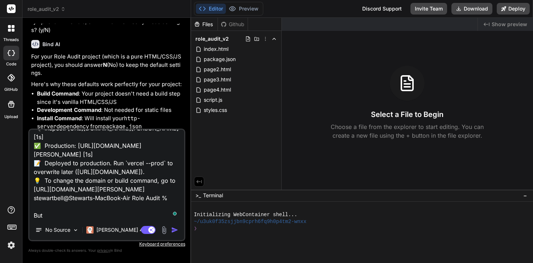
type textarea "Done Do you want to change additional project settings? no 🔗 Linked to [PERSON_…"
type textarea "x"
type textarea "Done Do you want to change additional project settings? no 🔗 Linked to [PERSON_…"
type textarea "x"
type textarea "Done Do you want to change additional project settings? no 🔗 Linked to [PERSON_…"
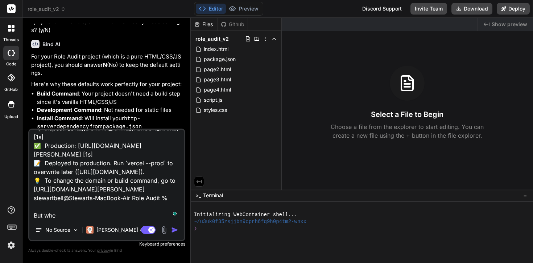
type textarea "x"
type textarea "Done Do you want to change additional project settings? no 🔗 Linked to [PERSON_…"
type textarea "x"
type textarea "Done Do you want to change additional project settings? no 🔗 Linked to [PERSON_…"
type textarea "x"
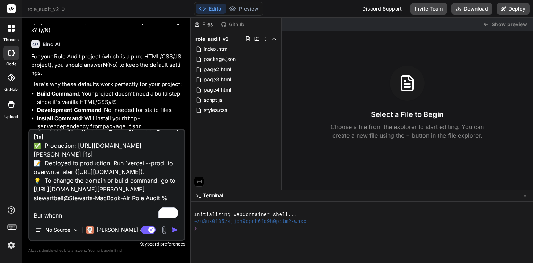
type textarea "Done Do you want to change additional project settings? no 🔗 Linked to [PERSON_…"
type textarea "x"
type textarea "Done Do you want to change additional project settings? no 🔗 Linked to [PERSON_…"
type textarea "x"
drag, startPoint x: 66, startPoint y: 189, endPoint x: 33, endPoint y: 182, distance: 34.2
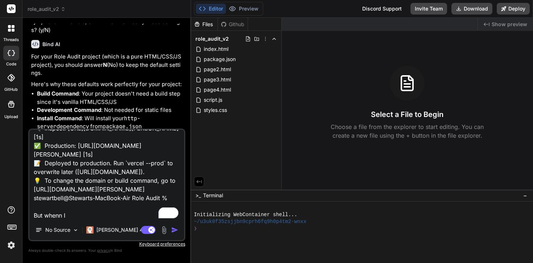
click at [33, 182] on textarea "Done Do you want to change additional project settings? no 🔗 Linked to [PERSON_…" at bounding box center [106, 175] width 155 height 90
type textarea "Done Do you want to change additional project settings? no 🔗 Linked to [PERSON_…"
drag, startPoint x: 76, startPoint y: 214, endPoint x: 27, endPoint y: 205, distance: 49.5
click at [27, 205] on div "Bind AI Web Search Created with Pixso. Code Generator You Ok. So this is the di…" at bounding box center [106, 140] width 169 height 245
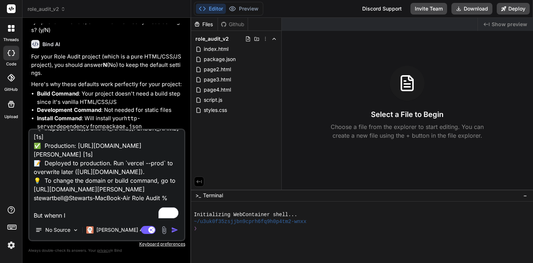
type textarea "x"
type textarea "Done Do you want to change additional project settings? no 🔗 Linked to [PERSON_…"
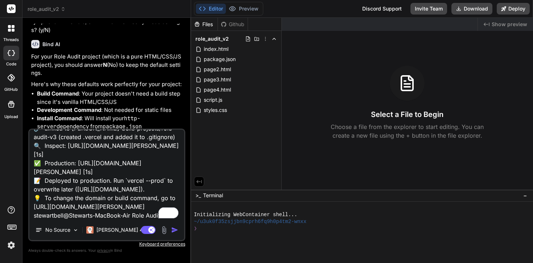
type textarea "x"
type textarea "Done Do you want to change additional project settings? no 🔗 Linked to [PERSON_…"
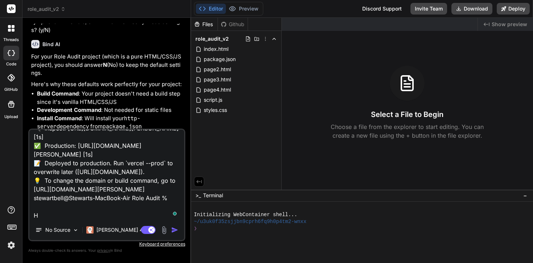
type textarea "x"
type textarea "Done Do you want to change additional project settings? no 🔗 Linked to [PERSON_…"
type textarea "x"
type textarea "Done Do you want to change additional project settings? no 🔗 Linked to [PERSON_…"
type textarea "x"
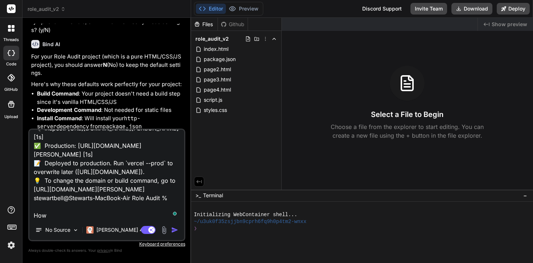
type textarea "Done Do you want to change additional project settings? no 🔗 Linked to [PERSON_…"
type textarea "x"
type textarea "Done Do you want to change additional project settings? no 🔗 Linked to [PERSON_…"
type textarea "x"
type textarea "Done Do you want to change additional project settings? no 🔗 Linked to [PERSON_…"
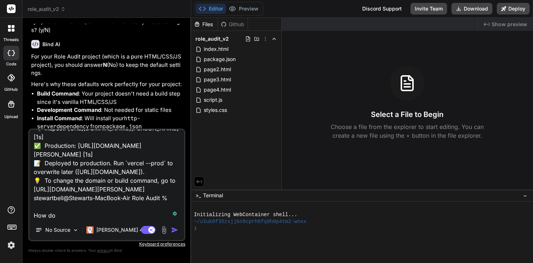
type textarea "x"
type textarea "Done Do you want to change additional project settings? no 🔗 Linked to [PERSON_…"
type textarea "x"
type textarea "Done Do you want to change additional project settings? no 🔗 Linked to [PERSON_…"
type textarea "x"
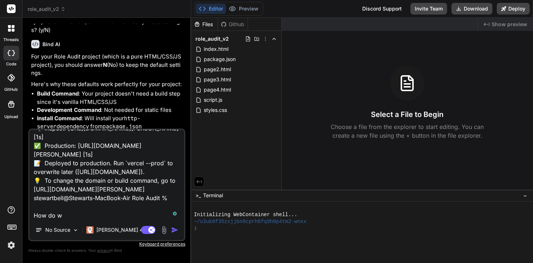
type textarea "Done Do you want to change additional project settings? no 🔗 Linked to [PERSON_…"
type textarea "x"
type textarea "Done Do you want to change additional project settings? no 🔗 Linked to [PERSON_…"
type textarea "x"
type textarea "Done Do you want to change additional project settings? no 🔗 Linked to [PERSON_…"
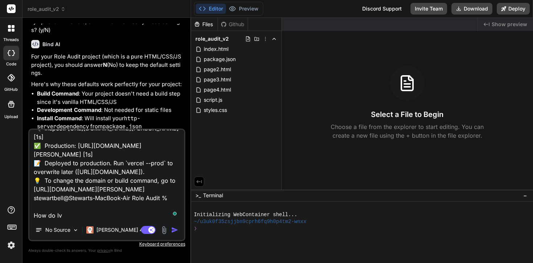
type textarea "x"
type textarea "Done Do you want to change additional project settings? no 🔗 Linked to [PERSON_…"
type textarea "x"
type textarea "Done Do you want to change additional project settings? no 🔗 Linked to [PERSON_…"
type textarea "x"
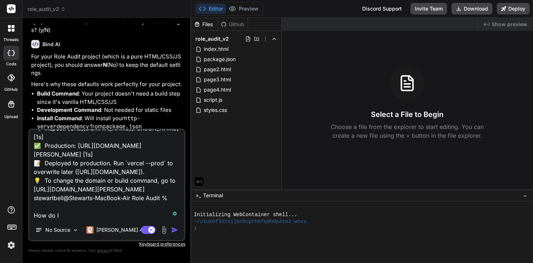
type textarea "Done Do you want to change additional project settings? no 🔗 Linked to [PERSON_…"
type textarea "x"
type textarea "Done Do you want to change additional project settings? no 🔗 Linked to [PERSON_…"
type textarea "x"
type textarea "Done Do you want to change additional project settings? no 🔗 Linked to [PERSON_…"
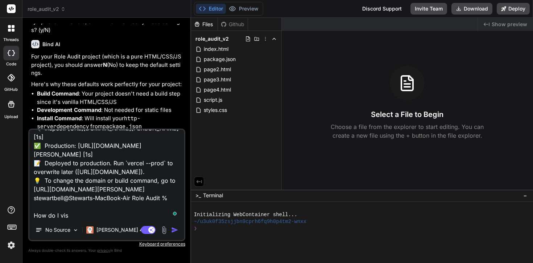
type textarea "x"
type textarea "Done Do you want to change additional project settings? no 🔗 Linked to [PERSON_…"
type textarea "x"
type textarea "Done Do you want to change additional project settings? no 🔗 Linked to [PERSON_…"
type textarea "x"
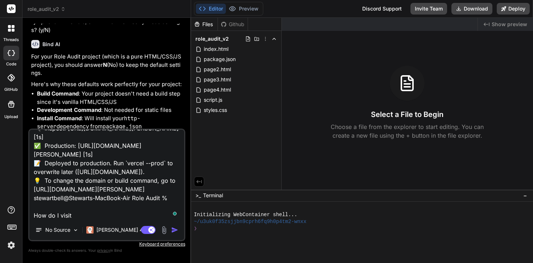
type textarea "Done Do you want to change additional project settings? no 🔗 Linked to [PERSON_…"
type textarea "x"
type textarea "Done Do you want to change additional project settings? no 🔗 Linked to [PERSON_…"
type textarea "x"
type textarea "Done Do you want to change additional project settings? no 🔗 Linked to [PERSON_…"
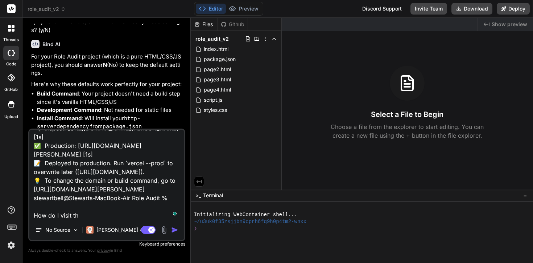
type textarea "x"
type textarea "Done Do you want to change additional project settings? no 🔗 Linked to [PERSON_…"
type textarea "x"
type textarea "Done Do you want to change additional project settings? no 🔗 Linked to [PERSON_…"
type textarea "x"
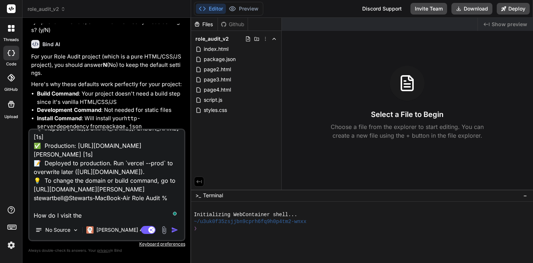
type textarea "Done Do you want to change additional project settings? no 🔗 Linked to [PERSON_…"
type textarea "x"
type textarea "Done Do you want to change additional project settings? no 🔗 Linked to [PERSON_…"
type textarea "x"
type textarea "Done Do you want to change additional project settings? no 🔗 Linked to [PERSON_…"
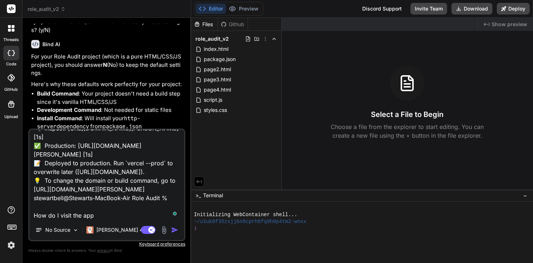
type textarea "x"
type textarea "Done Do you want to change additional project settings? no 🔗 Linked to [PERSON_…"
type textarea "x"
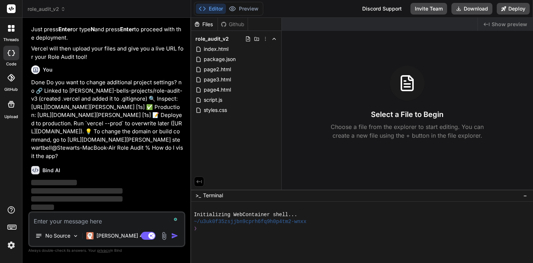
scroll to position [2343, 0]
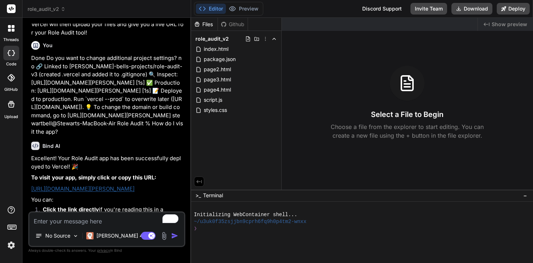
type textarea "x"
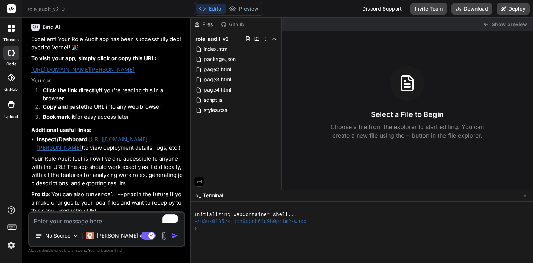
scroll to position [2447, 0]
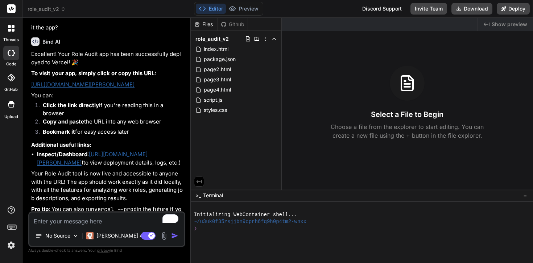
click at [135, 88] on link "[URL][DOMAIN_NAME][PERSON_NAME]" at bounding box center [82, 84] width 103 height 7
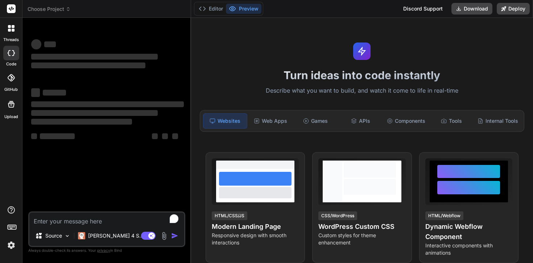
type textarea "x"
click at [90, 220] on textarea "To enrich screen reader interactions, please activate Accessibility in Grammarl…" at bounding box center [106, 218] width 155 height 13
type textarea "404: NOT_FOUND Code: NOT_FOUND ID: syd1::nxrtr-1759721322489-f1ba5dccc99b"
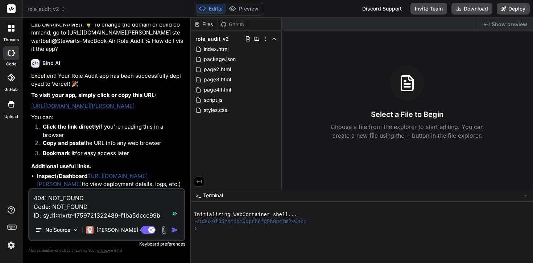
scroll to position [1472, 0]
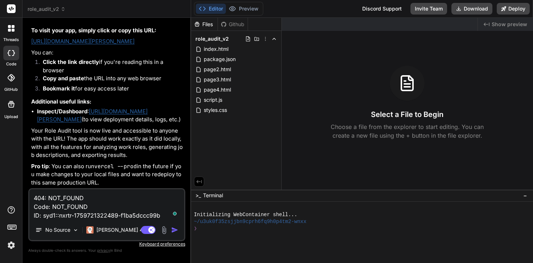
type textarea "x"
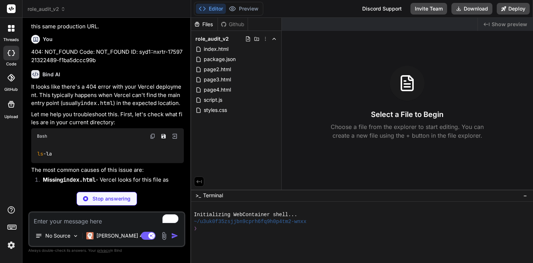
scroll to position [1627, 0]
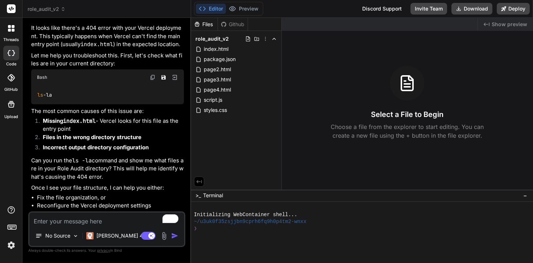
type textarea "x"
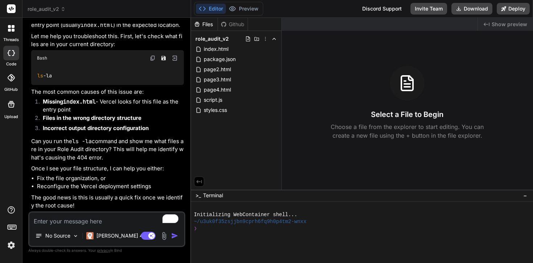
scroll to position [1705, 0]
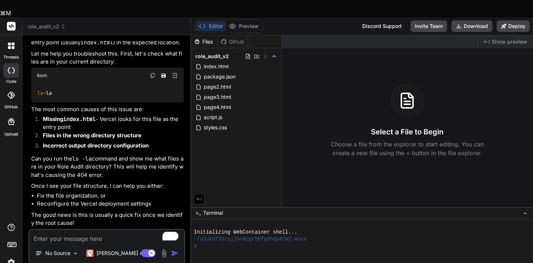
drag, startPoint x: 61, startPoint y: 75, endPoint x: 32, endPoint y: 74, distance: 29.0
click at [32, 83] on div "ls -la" at bounding box center [107, 92] width 153 height 19
copy code "ls -la"
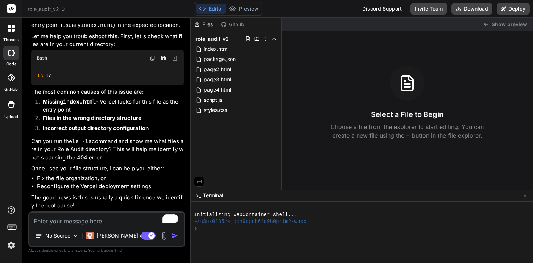
click at [113, 216] on textarea "To enrich screen reader interactions, please activate Accessibility in Grammarl…" at bounding box center [106, 218] width 155 height 13
paste textarea "stewartbell@Stewarts-MacBook-Air Role Audit % ls -la total 24 drwxr-xr-x@ 6 ste…"
type textarea "stewartbell@Stewarts-MacBook-Air Role Audit % ls -la total 24 drwxr-xr-x@ 6 ste…"
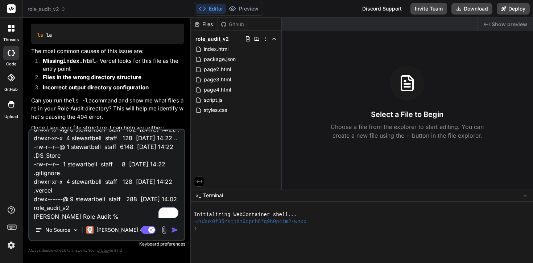
type textarea "x"
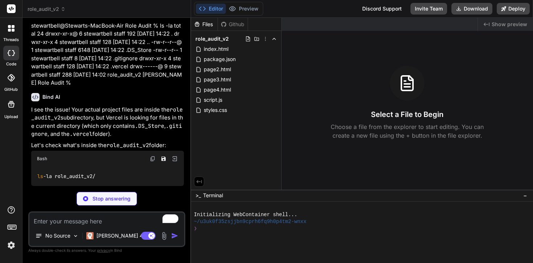
scroll to position [1881, 0]
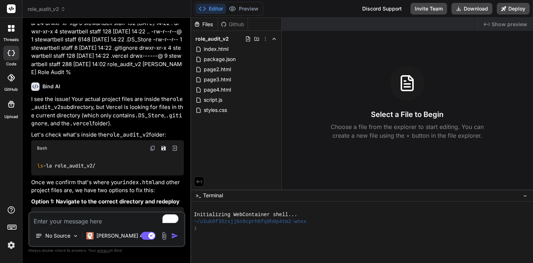
type textarea "x"
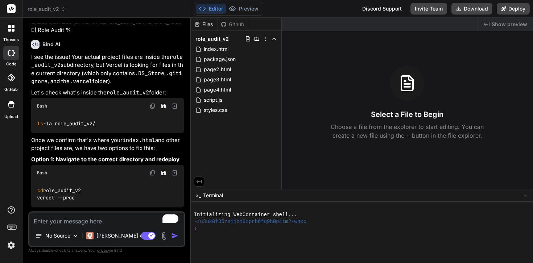
scroll to position [1929, 0]
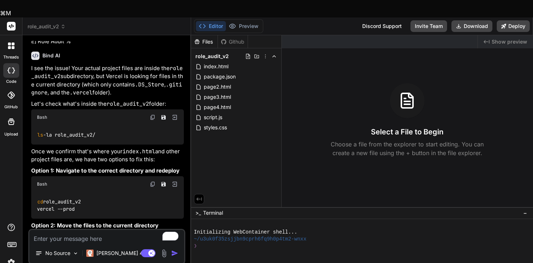
drag, startPoint x: 109, startPoint y: 160, endPoint x: 30, endPoint y: 160, distance: 78.7
click at [30, 160] on div "You How do I exit the terminal Bind AI To exit the terminal, you can usually us…" at bounding box center [108, 135] width 156 height 188
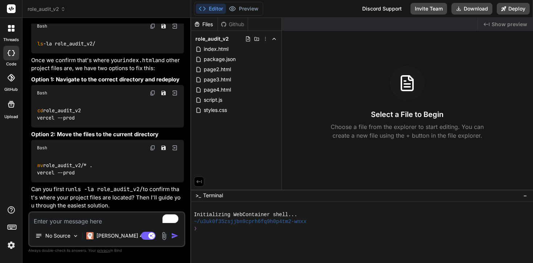
scroll to position [2043, 0]
click at [77, 213] on textarea "To enrich screen reader interactions, please activate Accessibility in Grammarl…" at bounding box center [106, 218] width 155 height 13
type textarea "O"
type textarea "x"
type textarea "Ok"
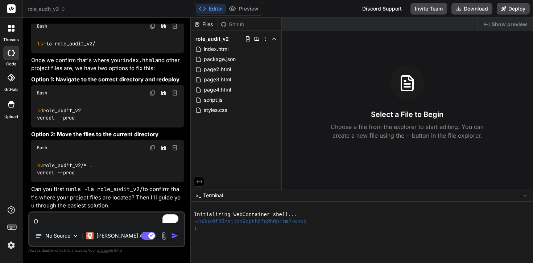
type textarea "x"
type textarea "Ok,"
type textarea "x"
type textarea "Ok,"
type textarea "x"
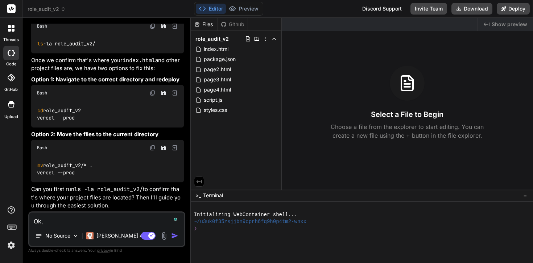
type textarea "Ok, s"
type textarea "x"
type textarea "Ok, so"
type textarea "x"
type textarea "Ok, so"
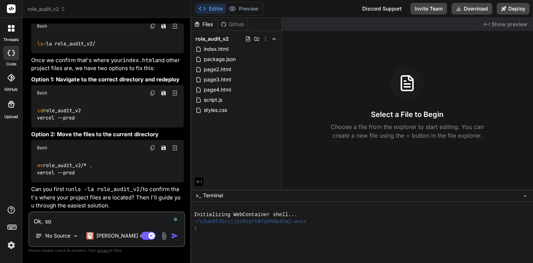
type textarea "x"
type textarea "Ok, so I"
type textarea "x"
type textarea "Ok, so I'"
type textarea "x"
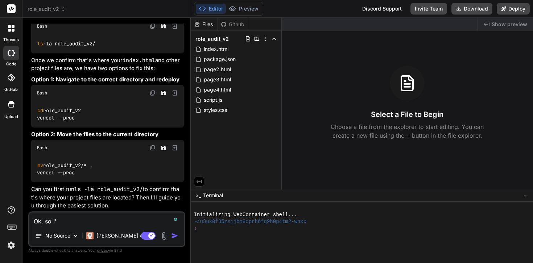
type textarea "Ok, so I'v"
type textarea "x"
type textarea "Ok, so I've"
type textarea "x"
type textarea "Ok, so I've"
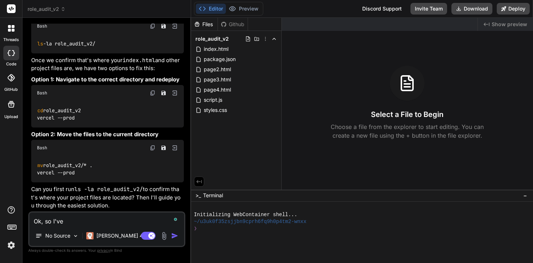
type textarea "x"
type textarea "Ok, so I've m"
type textarea "x"
type textarea "Ok, so I've mo"
type textarea "x"
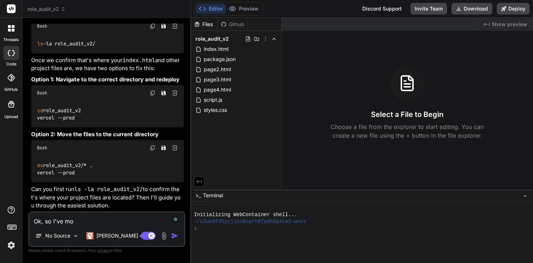
type textarea "Ok, so I've mov"
type textarea "x"
type textarea "Ok, so I've move"
type textarea "x"
type textarea "Ok, so I've moved"
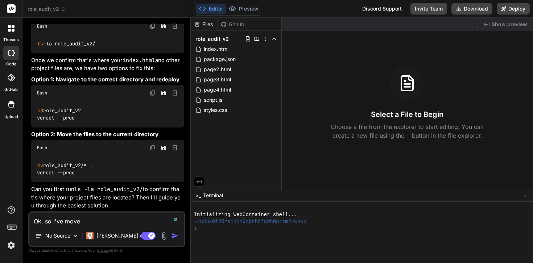
type textarea "x"
type textarea "Ok, so I've moved"
type textarea "x"
type textarea "Ok, so I've moved t"
type textarea "x"
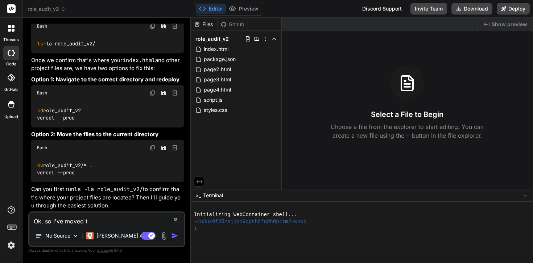
type textarea "Ok, so I've moved th"
type textarea "x"
type textarea "Ok, so I've moved the"
type textarea "x"
type textarea "Ok, so I've moved the"
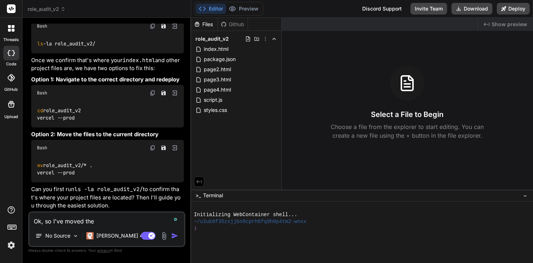
type textarea "x"
type textarea "Ok, so I've moved the f"
type textarea "x"
type textarea "Ok, so I've moved the fi"
type textarea "x"
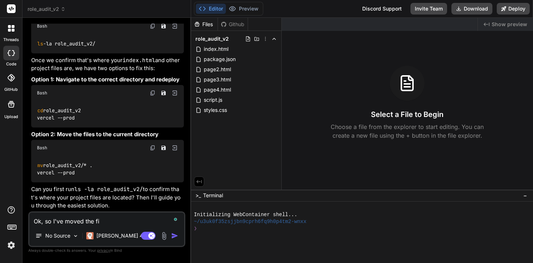
type textarea "Ok, so I've moved the fil"
type textarea "x"
type textarea "Ok, so I've moved the file"
type textarea "x"
type textarea "Ok, so I've moved the file"
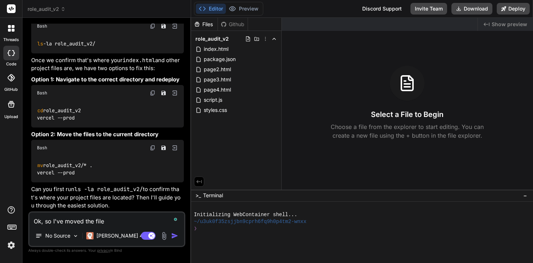
type textarea "x"
type textarea "Ok, so I've moved the file f"
type textarea "x"
type textarea "Ok, so I've moved the file fr"
type textarea "x"
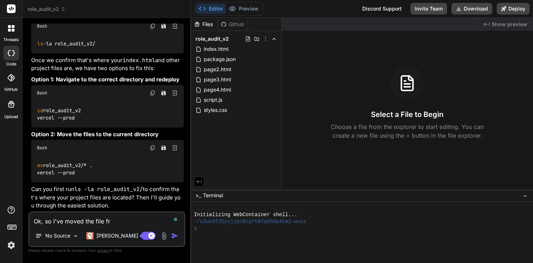
type textarea "Ok, so I've moved the file fro"
type textarea "x"
type textarea "Ok, so I've moved the file fr"
type textarea "x"
type textarea "Ok, so I've moved the file f"
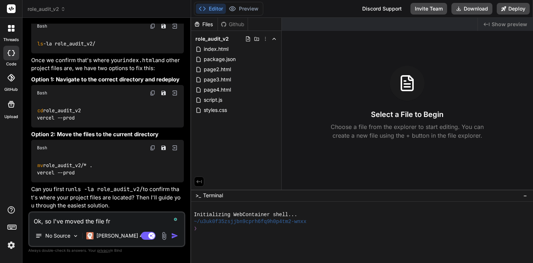
type textarea "x"
type textarea "Ok, so I've moved the file"
type textarea "x"
type textarea "Ok, so I've moved the file"
type textarea "x"
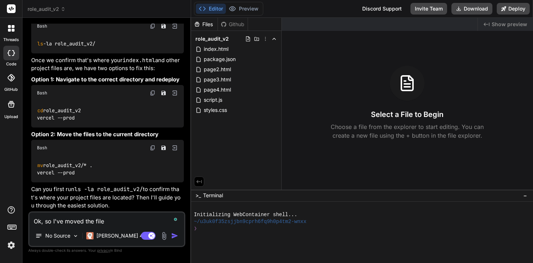
type textarea "Ok, so I've moved the files"
type textarea "x"
type textarea "Ok, so I've moved the files"
type textarea "x"
type textarea "Ok, so I've moved the files f"
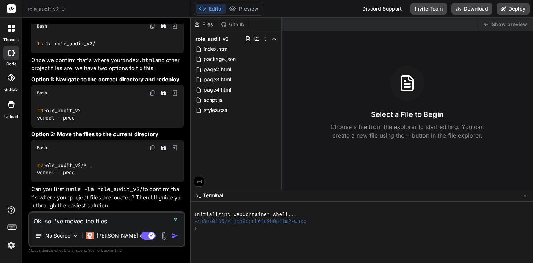
type textarea "x"
type textarea "Ok, so I've moved the files fr"
type textarea "x"
type textarea "Ok, so I've moved the files fro"
type textarea "x"
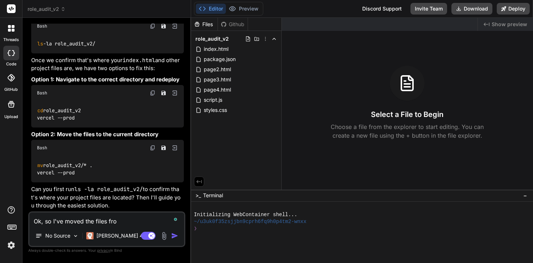
type textarea "Ok, so I've moved the files from"
type textarea "x"
type textarea "Ok, so I've moved the files from"
type textarea "x"
type textarea "Ok, so I've moved the files from t"
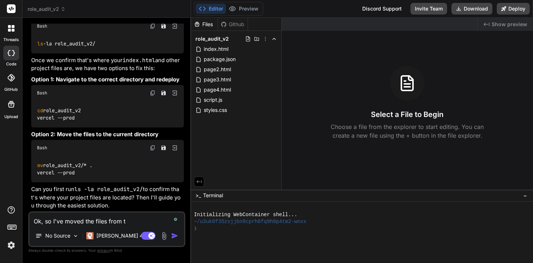
type textarea "x"
type textarea "Ok, so I've moved the files from th"
type textarea "x"
type textarea "Ok, so I've moved the files from the"
type textarea "x"
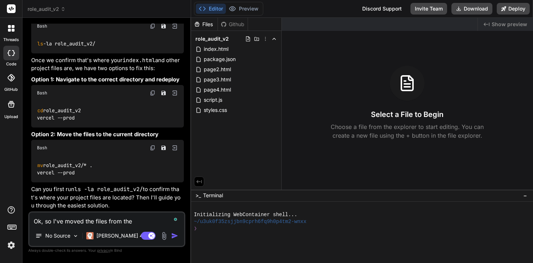
type textarea "Ok, so I've moved the files from the"
type textarea "x"
type textarea "Ok, so I've moved the files from the s"
type textarea "x"
type textarea "Ok, so I've moved the files from the su"
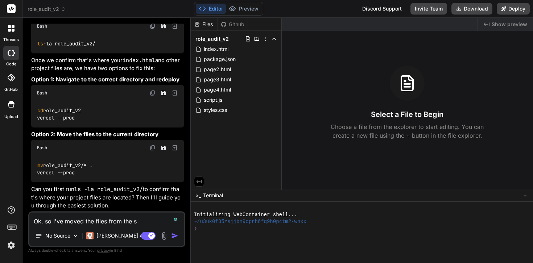
type textarea "x"
type textarea "Ok, so I've moved the files from the sub"
type textarea "x"
type textarea "Ok, so I've moved the files from the sub"
type textarea "x"
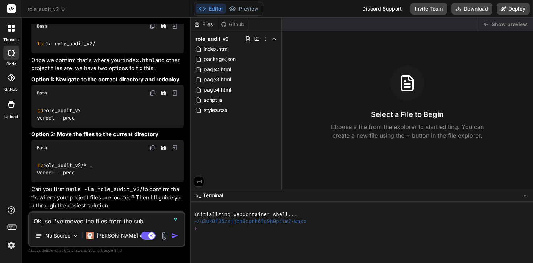
type textarea "Ok, so I've moved the files from the sub t"
type textarea "x"
type textarea "Ok, so I've moved the files from the sub to"
type textarea "x"
type textarea "Ok, so I've moved the files from the sub to"
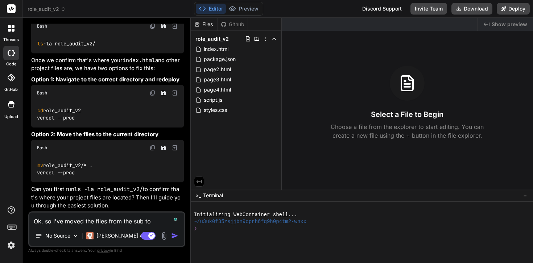
type textarea "x"
type textarea "Ok, so I've moved the files from the sub to t"
type textarea "x"
type textarea "Ok, so I've moved the files from the sub to"
type textarea "x"
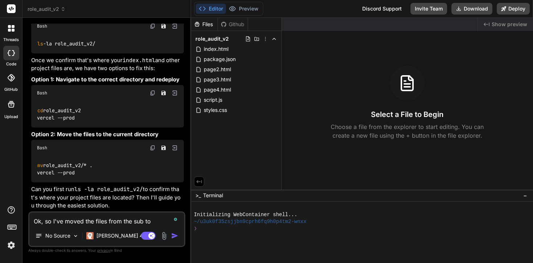
type textarea "Ok, so I've moved the files from the sub to"
type textarea "x"
type textarea "Ok, so I've moved the files from the sub t"
type textarea "x"
type textarea "Ok, so I've moved the files from the sub"
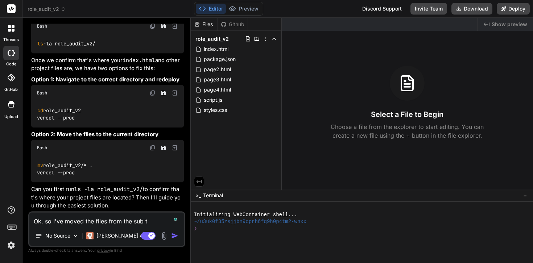
type textarea "x"
type textarea "Ok, so I've moved the files from the sub"
type textarea "x"
type textarea "Ok, so I've moved the files from the subd"
type textarea "x"
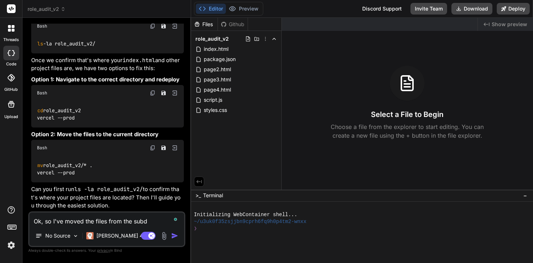
type textarea "Ok, so I've moved the files from the subdo"
type textarea "x"
type textarea "Ok, so I've moved the files from the subdor"
type textarea "x"
type textarea "Ok, so I've moved the files from the subdore"
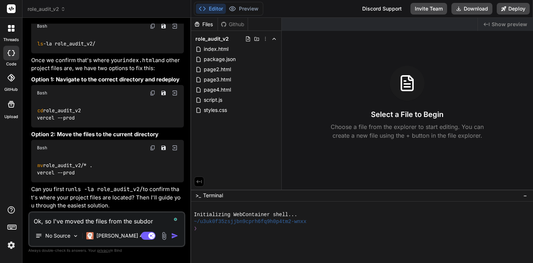
type textarea "x"
type textarea "Ok, so I've moved the files from the subdorec"
type textarea "x"
type textarea "Ok, so I've moved the files from the subdore"
type textarea "x"
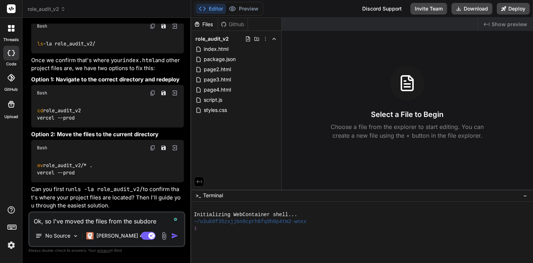
type textarea "Ok, so I've moved the files from the subdor"
type textarea "x"
type textarea "Ok, so I've moved the files from the subdo"
type textarea "x"
type textarea "Ok, so I've moved the files from the subd"
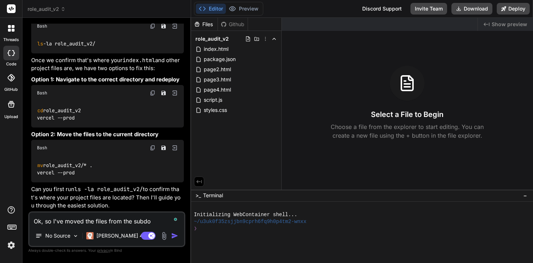
type textarea "x"
type textarea "Ok, so I've moved the files from the sub"
type textarea "x"
type textarea "Ok, so I've moved the files from the subd"
type textarea "x"
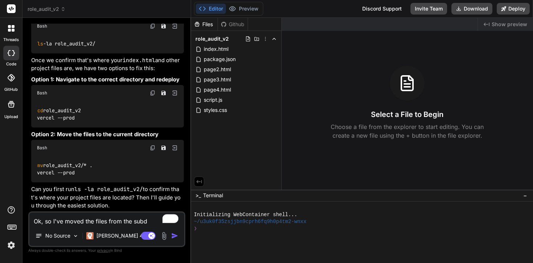
type textarea "Ok, so I've moved the files from the subdi"
type textarea "x"
type textarea "Ok, so I've moved the files from the subdir"
type textarea "x"
type textarea "Ok, so I've moved the files from the subdire"
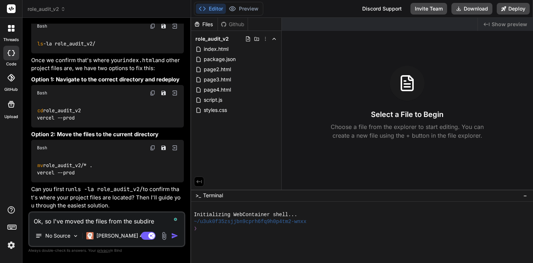
type textarea "x"
type textarea "Ok, so I've moved the files from the subdired"
type textarea "x"
type textarea "Ok, so I've moved the files from the subdiredc"
type textarea "x"
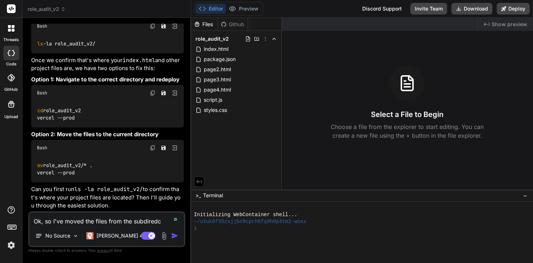
type textarea "Ok, so I've moved the files from the subdiredct"
type textarea "x"
type textarea "Ok, so I've moved the files from the subdiredcto"
type textarea "x"
type textarea "Ok, so I've moved the files from the subdiredctor"
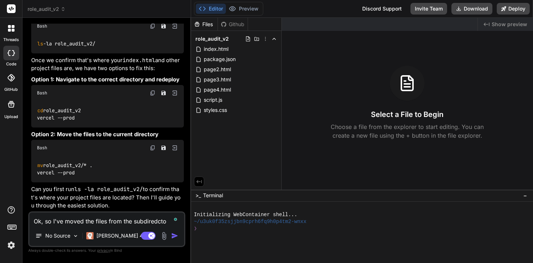
type textarea "x"
type textarea "Ok, so I've moved the files from the subdiredcto"
type textarea "x"
type textarea "Ok, so I've moved the files from the subdiredct"
type textarea "x"
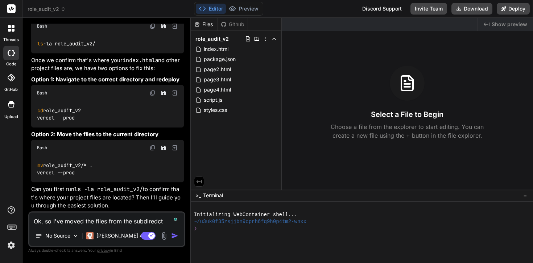
type textarea "Ok, so I've moved the files from the subdiredc"
type textarea "x"
type textarea "Ok, so I've moved the files from the subdired"
type textarea "x"
type textarea "Ok, so I've moved the files from the subdiredc"
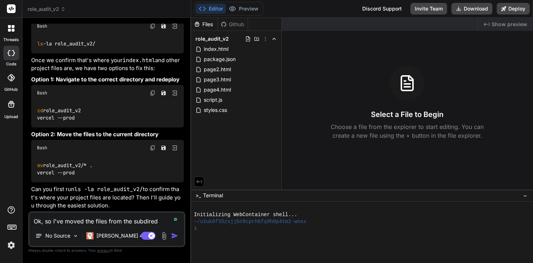
type textarea "x"
type textarea "Ok, so I've moved the files from the subdired"
type textarea "x"
type textarea "Ok, so I've moved the files from the subdire"
type textarea "x"
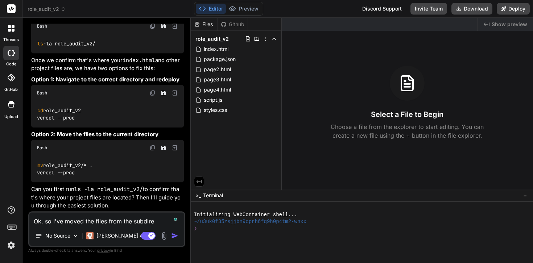
type textarea "Ok, so I've moved the files from the subdirec"
type textarea "x"
type textarea "Ok, so I've moved the files from the subdireco"
type textarea "x"
type textarea "Ok, so I've moved the files from the subdirecot"
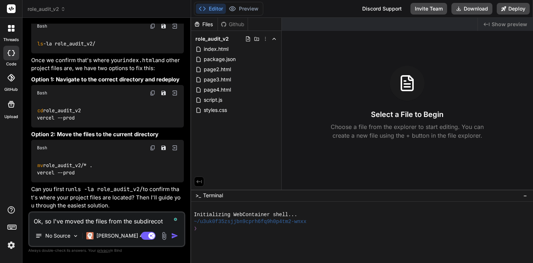
type textarea "x"
type textarea "Ok, so I've moved the files from the subdirecotr"
type textarea "x"
type textarea "Ok, so I've moved the files from the subdirecotr"
type textarea "x"
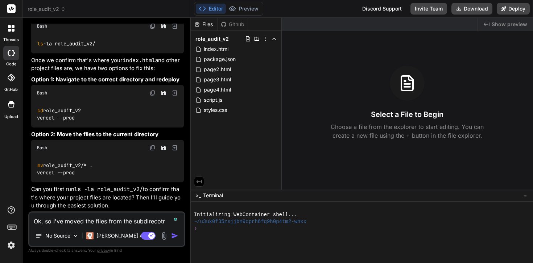
type textarea "Ok, so I've moved the files from the subdirecotr t"
type textarea "x"
type textarea "Ok, so I've moved the files from the subdirecotr to"
type textarea "x"
type textarea "Ok, so I've moved the files from the subdirecotr t"
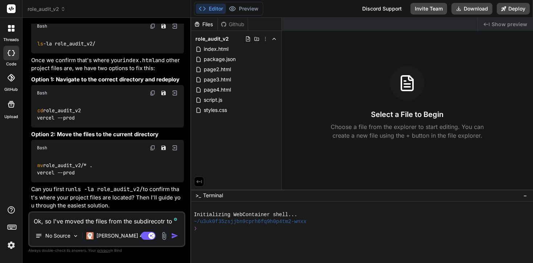
type textarea "x"
type textarea "Ok, so I've moved the files from the subdirecotr"
type textarea "x"
type textarea "Ok, so I've moved the files from the subdirecotr"
type textarea "x"
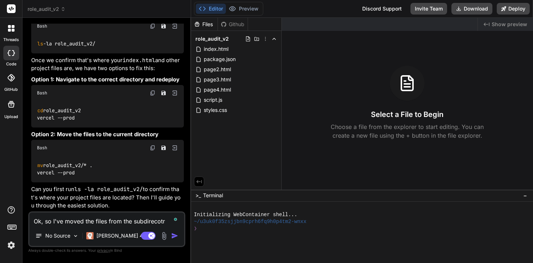
type textarea "Ok, so I've moved the files from the subdirecot"
type textarea "x"
type textarea "Ok, so I've moved the files from the subdireco"
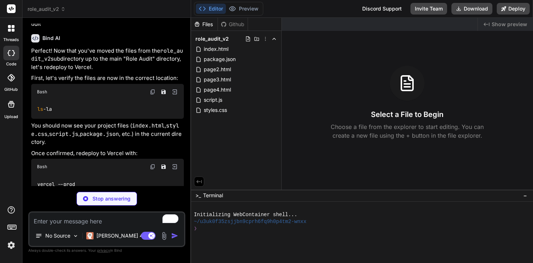
scroll to position [2223, 0]
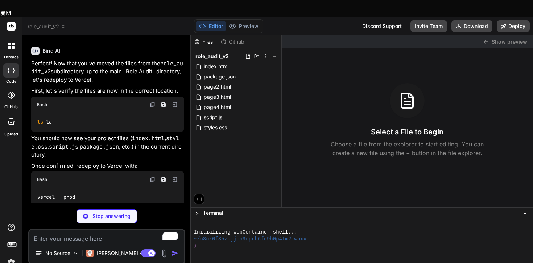
drag, startPoint x: 67, startPoint y: 146, endPoint x: 37, endPoint y: 145, distance: 30.5
click at [37, 131] on div "ls -la" at bounding box center [107, 121] width 153 height 19
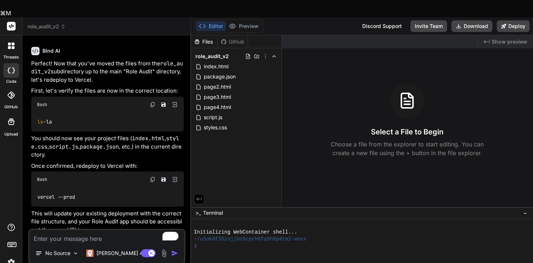
copy code "ls -la"
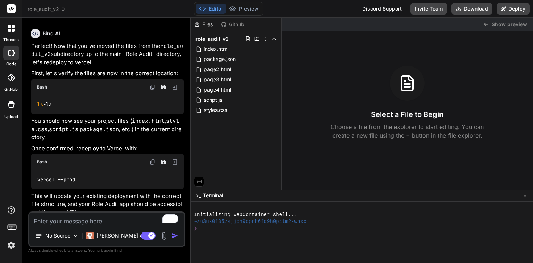
click at [101, 222] on textarea "To enrich screen reader interactions, please activate Accessibility in Grammarl…" at bounding box center [106, 218] width 155 height 13
paste textarea "stewartbell@Stewarts-MacBook-Air Role Audit % ls -la total 24 drwxr-xr-x@ 6 ste…"
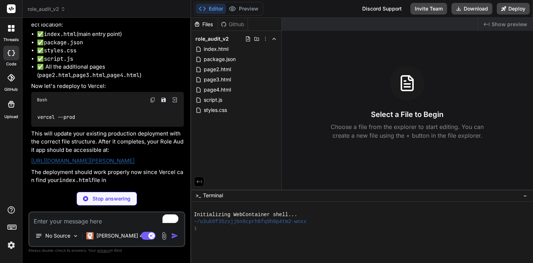
scroll to position [2681, 0]
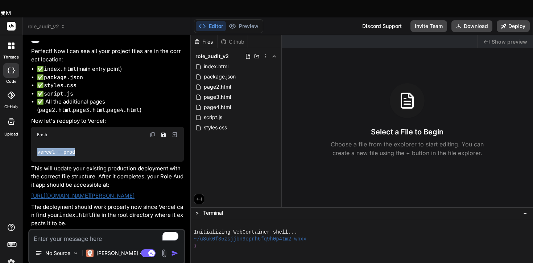
drag, startPoint x: 89, startPoint y: 144, endPoint x: 35, endPoint y: 140, distance: 53.9
click at [35, 143] on div "vercel --prod" at bounding box center [107, 152] width 153 height 19
copy code "vercel --prod"
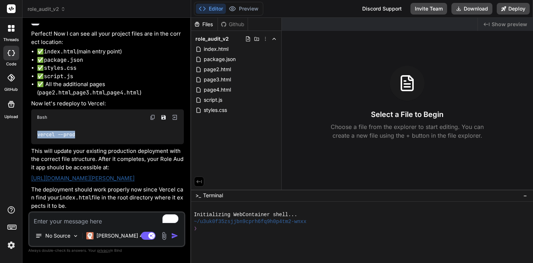
scroll to position [2696, 0]
click at [135, 175] on link "[URL][DOMAIN_NAME][PERSON_NAME]" at bounding box center [82, 178] width 103 height 7
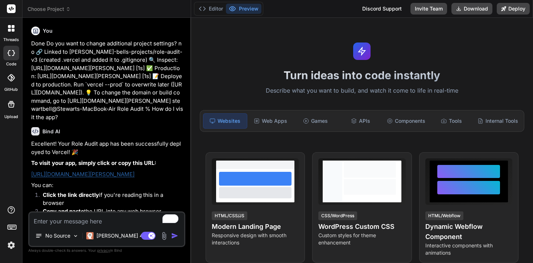
type textarea "x"
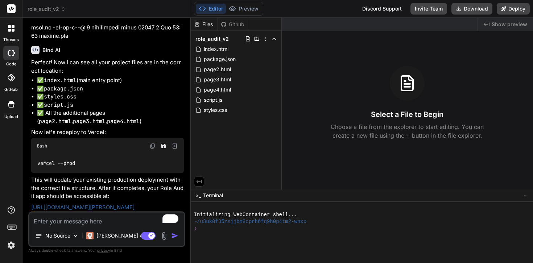
scroll to position [1389, 0]
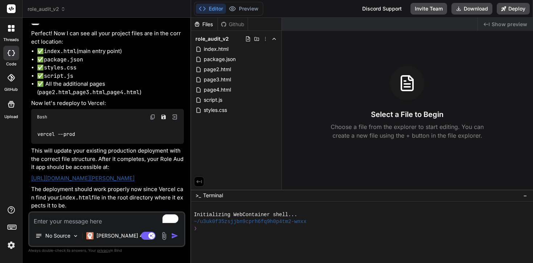
click at [62, 224] on textarea "To enrich screen reader interactions, please activate Accessibility in Grammarl…" at bounding box center [106, 218] width 155 height 13
type textarea "S"
type textarea "x"
type textarea "St"
type textarea "x"
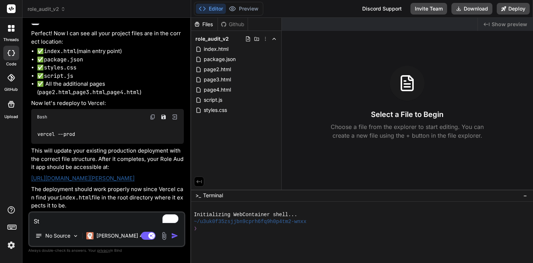
type textarea "Sti"
type textarea "x"
type textarea "Stil"
type textarea "x"
type textarea "Still"
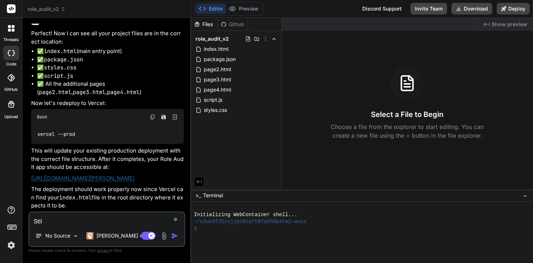
type textarea "x"
type textarea "Still"
type textarea "x"
paste textarea "404: NOT_FOUND Code: NOT_FOUND ID: syd1::pxxkc-1759721557504-9bdac952327a"
type textarea "Still 404: NOT_FOUND Code: NOT_FOUND ID: syd1::pxxkc-1759721557504-9bdac952327a"
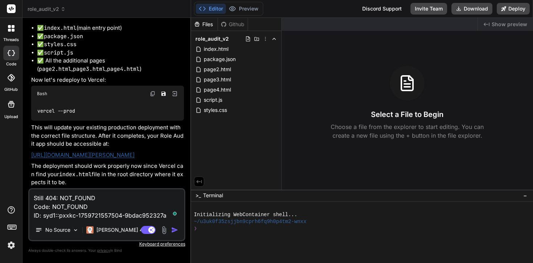
type textarea "x"
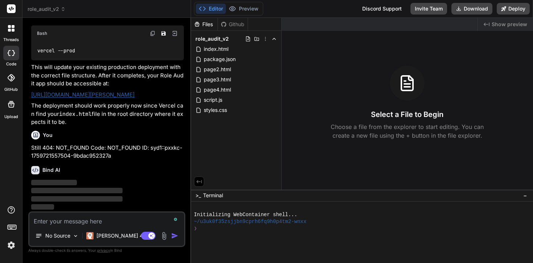
scroll to position [1473, 0]
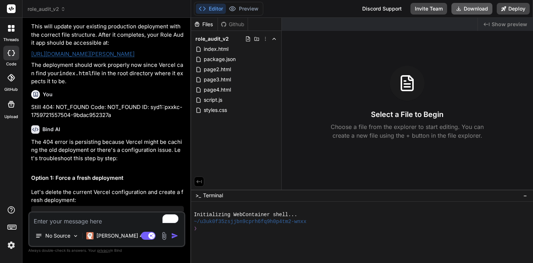
type textarea "x"
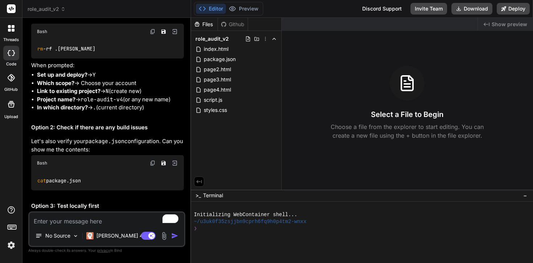
scroll to position [1661, 0]
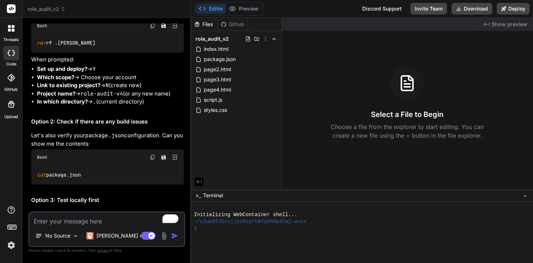
drag, startPoint x: 67, startPoint y: 93, endPoint x: 32, endPoint y: 84, distance: 36.3
click at [32, 53] on div "rm -rf .vercel vercel" at bounding box center [107, 43] width 153 height 19
copy code "rm -rf .vercel vercel"
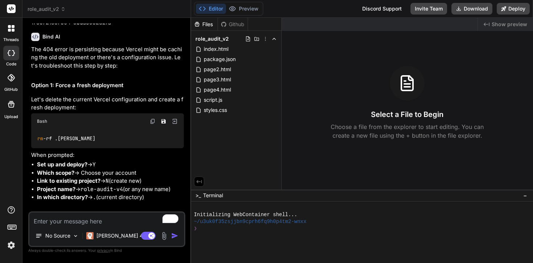
scroll to position [1608, 0]
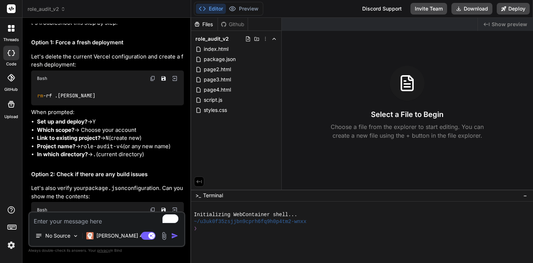
drag, startPoint x: 70, startPoint y: 143, endPoint x: 35, endPoint y: 137, distance: 35.0
click at [35, 105] on div "rm -rf .vercel vercel" at bounding box center [107, 95] width 153 height 19
copy code "rm -rf .vercel vercel"
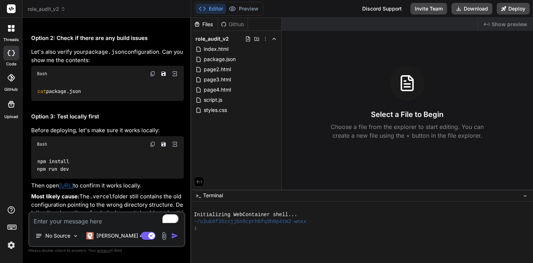
scroll to position [1741, 0]
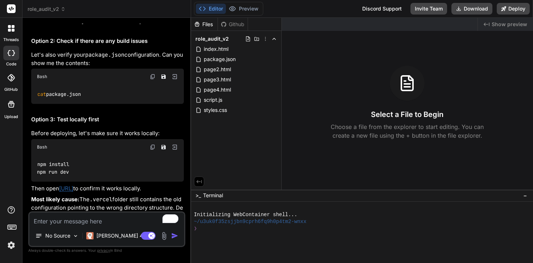
drag, startPoint x: 95, startPoint y: 149, endPoint x: 33, endPoint y: 142, distance: 63.2
click at [33, 103] on div "cat package.json" at bounding box center [107, 94] width 153 height 19
copy code "cat package.json"
click at [76, 219] on textarea "To enrich screen reader interactions, please activate Accessibility in Grammarl…" at bounding box center [106, 218] width 155 height 13
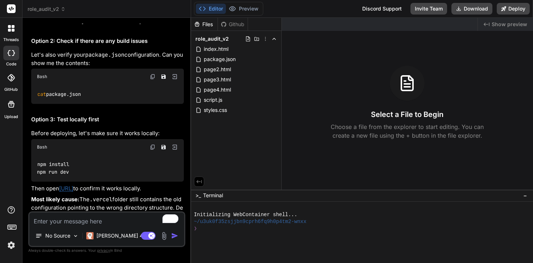
paste textarea "stewartbell@Stewarts-MacBook-Air Role Audit % cat package.json { "name": "work-…"
type textarea "stewartbell@Stewarts-MacBook-Air Role Audit % cat package.json { "name": "work-…"
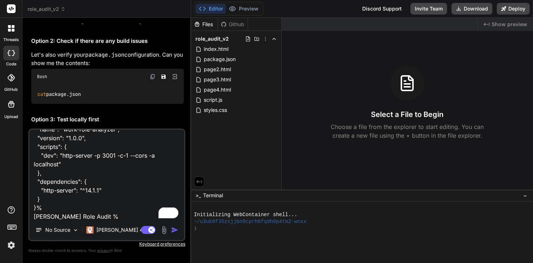
type textarea "x"
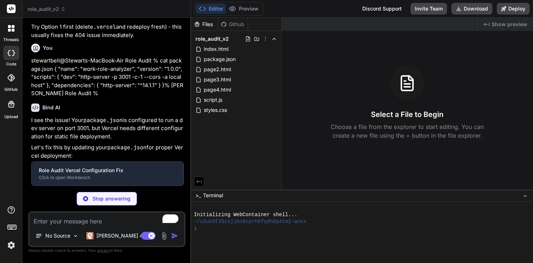
scroll to position [1994, 0]
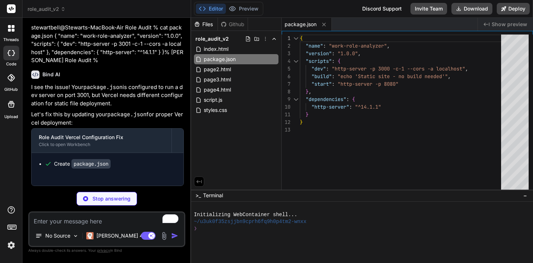
type textarea "x"
type textarea ""src": "/(.*)", "dest": "/$1" } ] }"
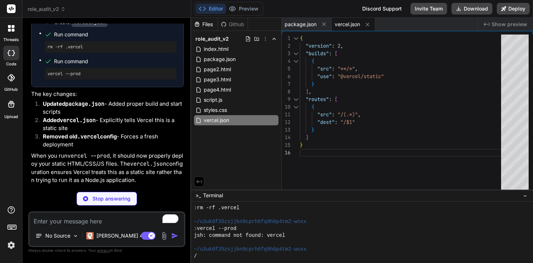
scroll to position [2157, 0]
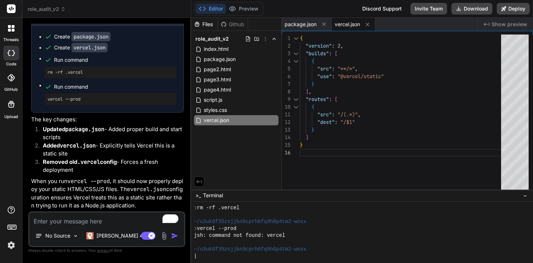
type textarea "x"
click at [103, 224] on textarea "To enrich screen reader interactions, please activate Accessibility in Grammarl…" at bounding box center [106, 218] width 155 height 13
type textarea "O"
type textarea "x"
type textarea "Ok"
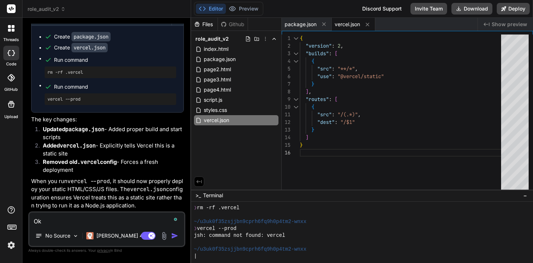
type textarea "x"
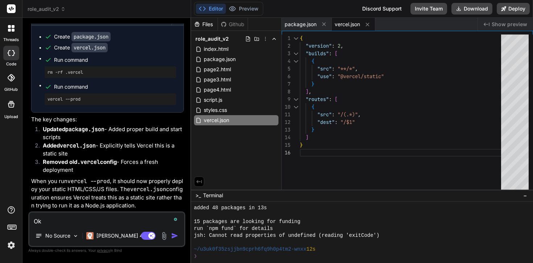
scroll to position [248, 0]
type textarea "Ok."
type textarea "x"
type textarea "Ok."
type textarea "x"
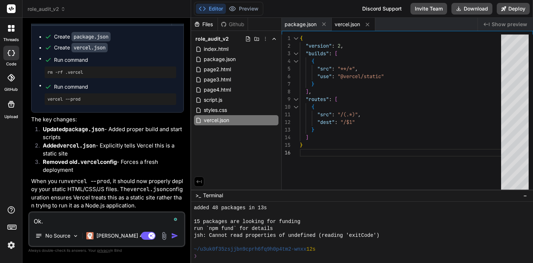
type textarea "Ok. W"
type textarea "x"
type textarea "Ok. Whg"
type textarea "x"
type textarea "Ok. Whga"
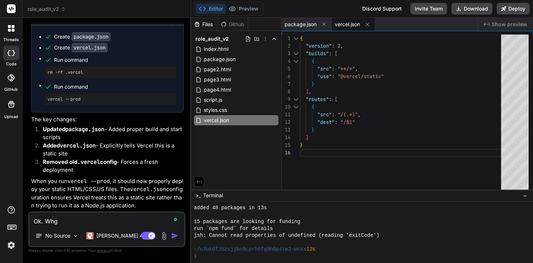
type textarea "x"
type textarea "Ok. Whgat"
type textarea "x"
type textarea "Ok. Whga"
type textarea "x"
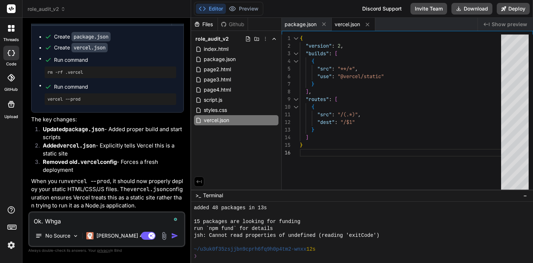
type textarea "Ok. Whg"
type textarea "x"
type textarea "Ok. Wh"
type textarea "x"
type textarea "Ok. Wha"
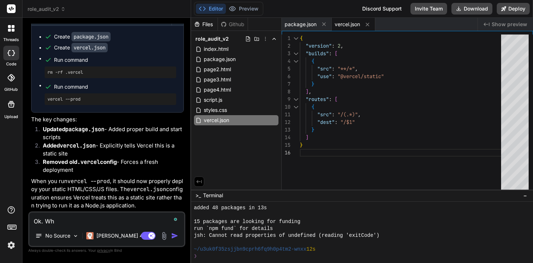
type textarea "x"
type textarea "Ok. Whart"
type textarea "x"
type textarea "Ok. Whart"
type textarea "x"
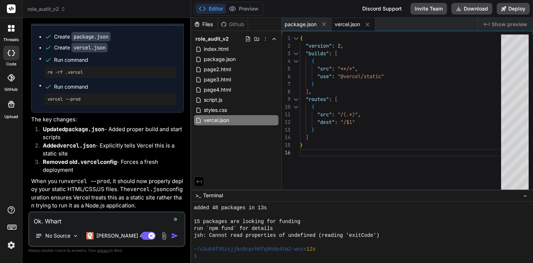
type textarea "Ok. Whart n"
type textarea "x"
type textarea "Ok. Whart ne"
type textarea "x"
type textarea "Ok. Whart nex"
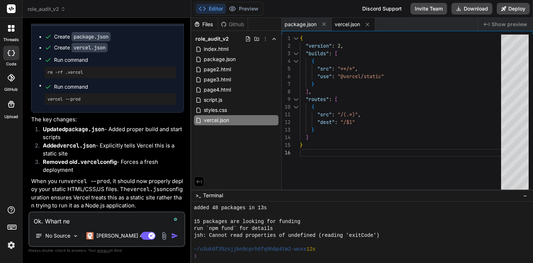
type textarea "x"
type textarea "Ok. Whart next"
type textarea "x"
type textarea "Ok. Whart nex"
type textarea "x"
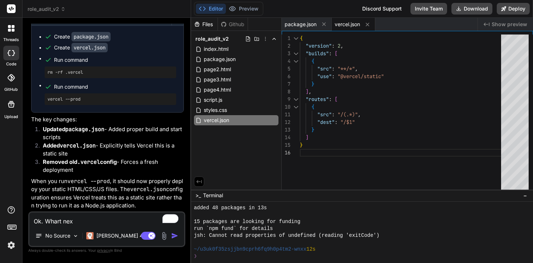
type textarea "Ok. Whart ne"
type textarea "x"
type textarea "Ok. Whart n"
type textarea "x"
type textarea "Ok. Whart"
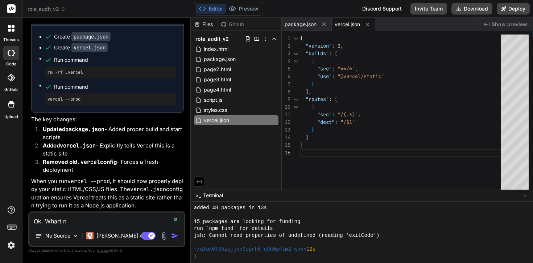
type textarea "x"
type textarea "Ok. Whart"
type textarea "x"
type textarea "Ok. Whar"
type textarea "x"
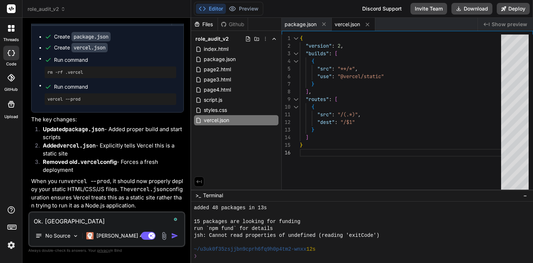
type textarea "Ok. Whart"
type textarea "x"
type textarea "Ok. Whart"
type textarea "x"
type textarea "Ok. Whart n"
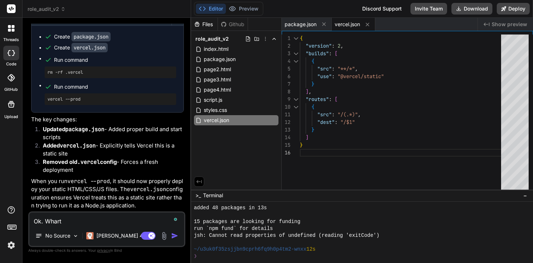
type textarea "x"
type textarea "Ok. Whart no"
type textarea "x"
type textarea "Ok. Whart now"
type textarea "x"
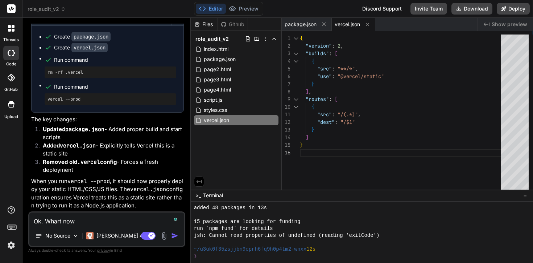
type textarea "Ok. Whart now?"
type textarea "x"
type textarea "Ok. Whart now?"
click at [228, 254] on div "❯" at bounding box center [359, 256] width 330 height 7
click at [127, 158] on li "Added vercel.json - Explicitly tells Vercel this is a static site" at bounding box center [110, 150] width 147 height 16
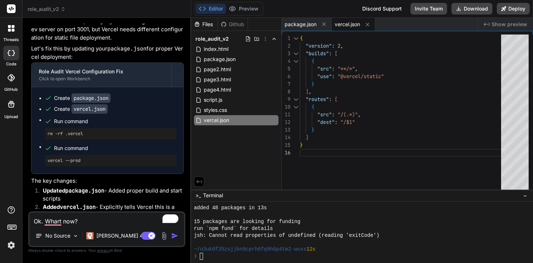
scroll to position [2157, 0]
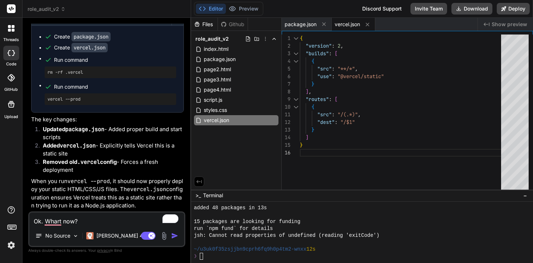
click at [207, 9] on button "Editor" at bounding box center [211, 9] width 30 height 10
click at [228, 75] on div "page3.html" at bounding box center [236, 79] width 85 height 10
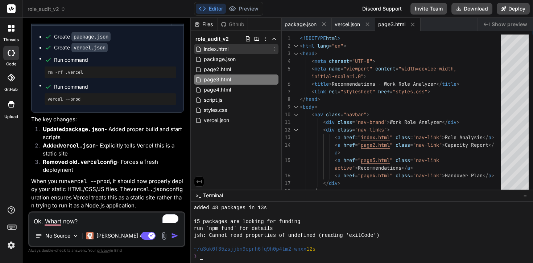
click at [227, 52] on span "index.html" at bounding box center [216, 49] width 26 height 9
type textarea "}); // Removed startAnalysis() function as the button is gone </script> </body>…"
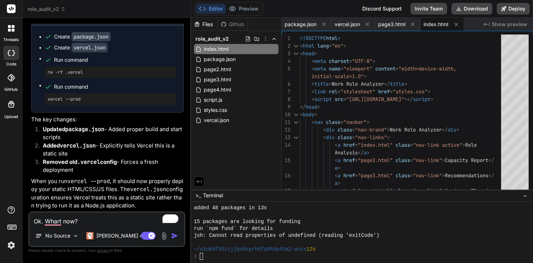
click at [83, 218] on textarea "Ok. Whart now?" at bounding box center [106, 218] width 155 height 13
type textarea "x"
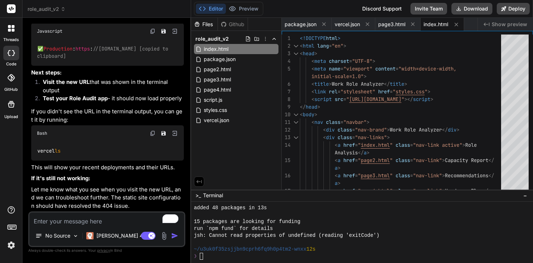
scroll to position [2499, 0]
type textarea "x"
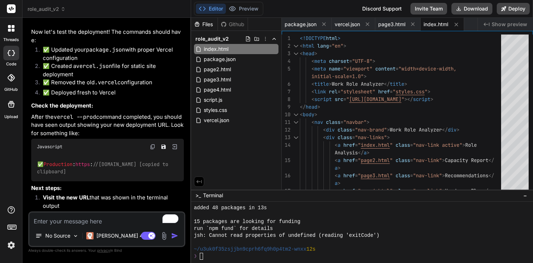
scroll to position [2337, 0]
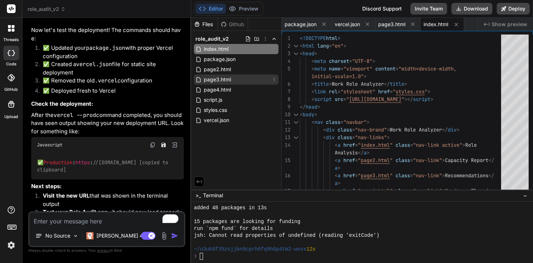
click at [197, 81] on icon at bounding box center [199, 80] width 6 height 6
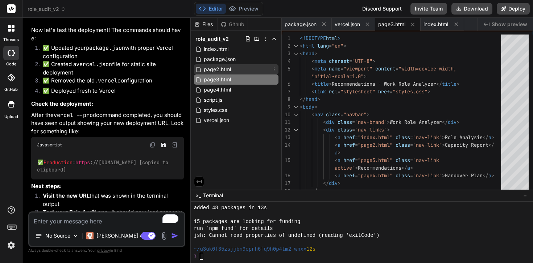
click at [216, 70] on span "page2.html" at bounding box center [217, 69] width 29 height 9
type textarea "<script src="script.js"></script> </body> </html>"
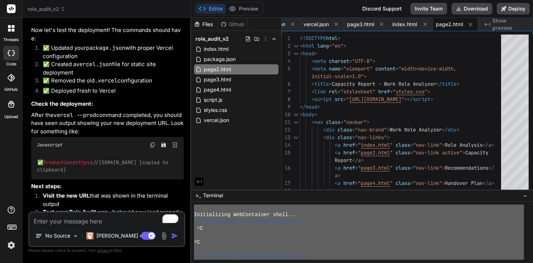
scroll to position [0, 0]
drag, startPoint x: 214, startPoint y: 259, endPoint x: 193, endPoint y: 210, distance: 52.7
click at [193, 210] on div ")))))))))))))))))))))))))))))))) Initializing WebContainer shell... ~/u3uk0f35z…" at bounding box center [362, 232] width 342 height 62
click at [62, 221] on textarea "To enrich screen reader interactions, please activate Accessibility in Grammarl…" at bounding box center [106, 218] width 155 height 13
paste textarea "Initializing WebContainer shell... ~/u3uk0f35zsjjbn9cprh6fq9h0p4tm2-wnxx ❯ ^C ^…"
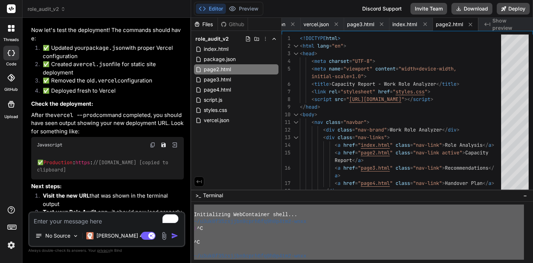
type textarea "Initializing WebContainer shell... ~/u3uk0f35zsjjbn9cprh6fq9h0p4tm2-wnxx ❯ ^C ^…"
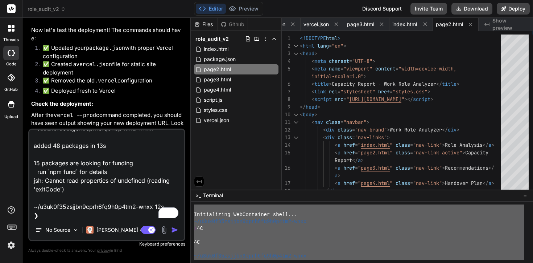
type textarea "x"
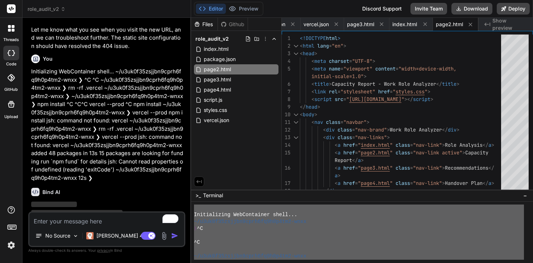
scroll to position [2554, 0]
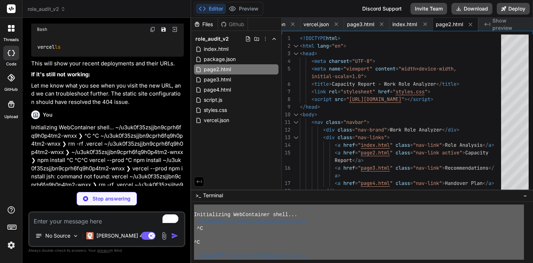
type textarea "x"
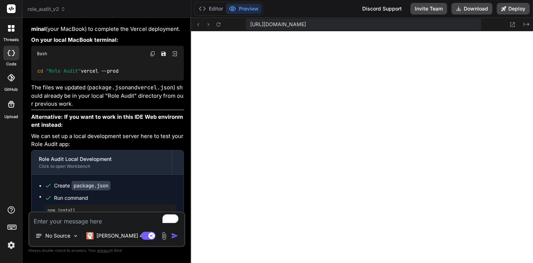
scroll to position [2972, 0]
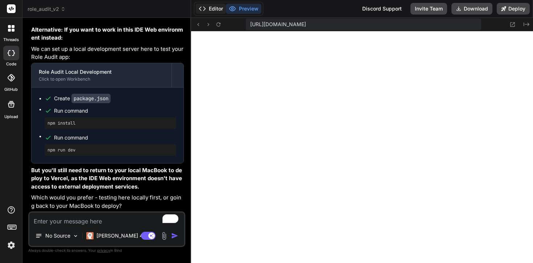
click at [208, 12] on button "Editor" at bounding box center [211, 9] width 30 height 10
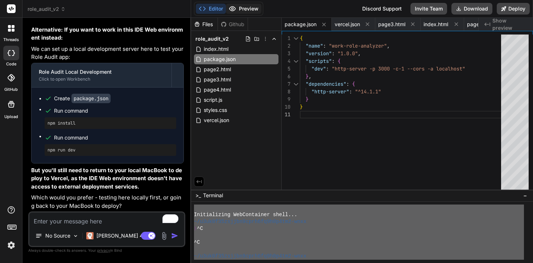
click at [246, 9] on button "Preview" at bounding box center [244, 9] width 36 height 10
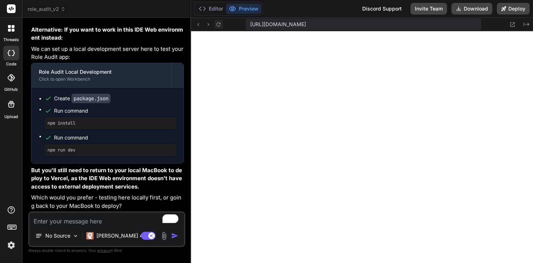
click at [218, 22] on icon at bounding box center [219, 24] width 6 height 6
type textarea "x"
click at [63, 226] on div "No Source Claude 4 S.. Agent Mode. When this toggle is activated, AI automatica…" at bounding box center [106, 229] width 157 height 36
click at [53, 221] on textarea "To enrich screen reader interactions, please activate Accessibility in Grammarl…" at bounding box center [106, 218] width 155 height 13
type textarea "L"
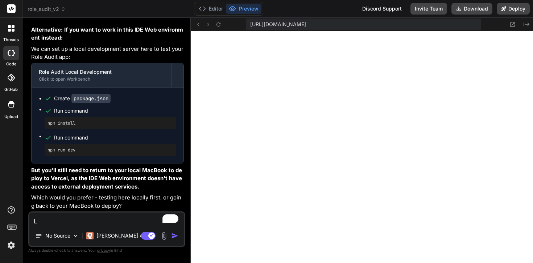
type textarea "x"
type textarea "Le"
type textarea "x"
type textarea "Let"
type textarea "x"
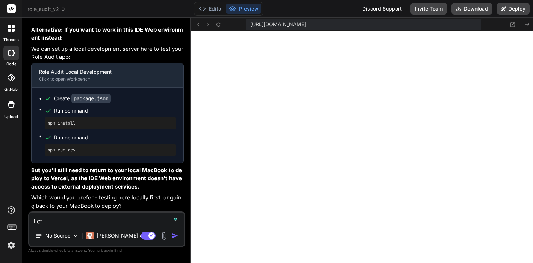
type textarea "Let'"
type textarea "x"
type textarea "Let's"
type textarea "x"
type textarea "Let's"
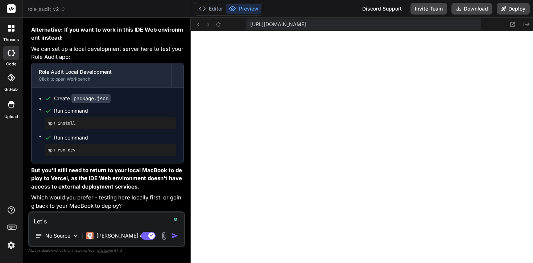
type textarea "x"
type textarea "Let's m"
type textarea "x"
type textarea "Let's ma"
type textarea "x"
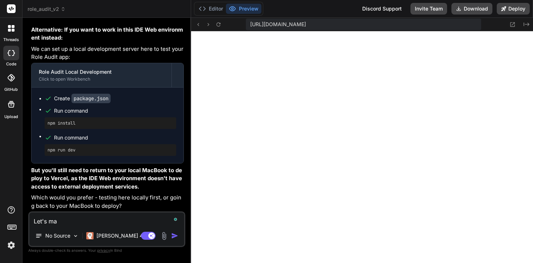
type textarea "Let's mak"
type textarea "x"
type textarea "Let's make"
type textarea "x"
type textarea "Let's make"
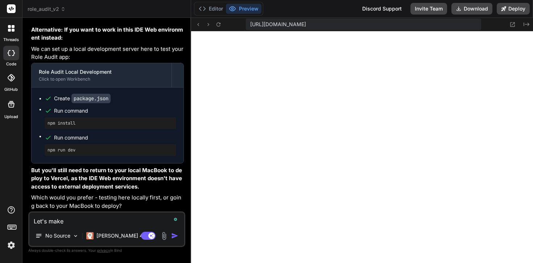
type textarea "x"
type textarea "Let's make s"
type textarea "x"
type textarea "Let's make so0"
type textarea "x"
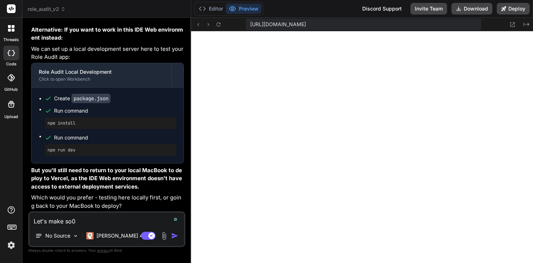
type textarea "Let's make so0m"
type textarea "x"
type textarea "Let's make so0ms"
type textarea "x"
type textarea "Let's make so0ms"
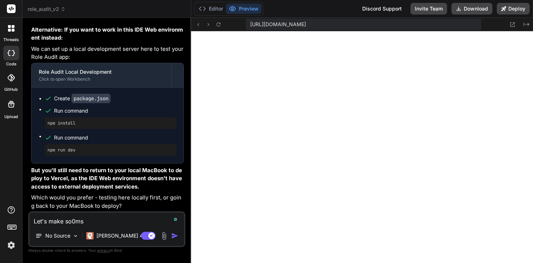
type textarea "x"
type textarea "Let's make so0ms"
type textarea "x"
type textarea "Let's make so0m"
type textarea "x"
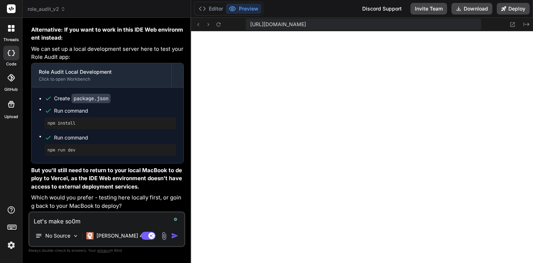
type textarea "Let's make so0"
type textarea "x"
type textarea "Let's make so"
type textarea "x"
type textarea "Let's make somn"
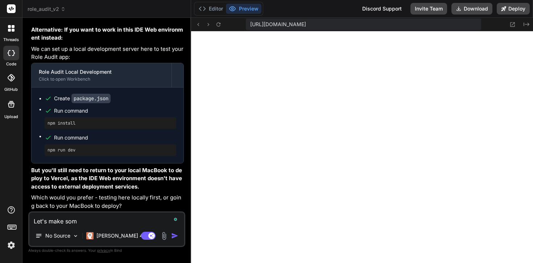
type textarea "x"
type textarea "Let's make somne"
type textarea "x"
type textarea "Let's make somne"
type textarea "x"
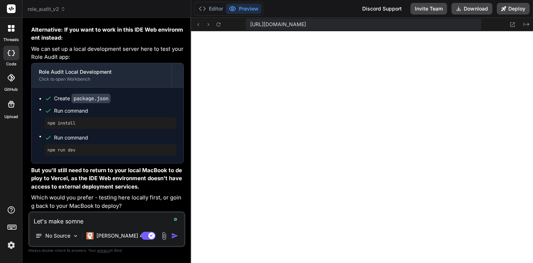
type textarea "Let's make somne"
type textarea "x"
type textarea "Let's make somn"
type textarea "x"
type textarea "Let's make som"
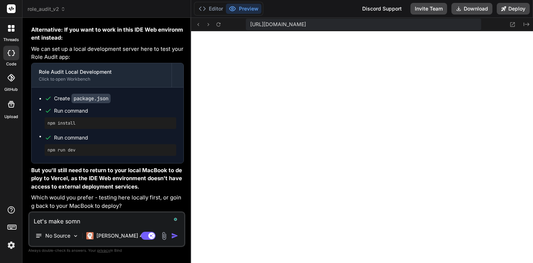
type textarea "x"
type textarea "Let's make some"
type textarea "x"
type textarea "Let's make some"
type textarea "x"
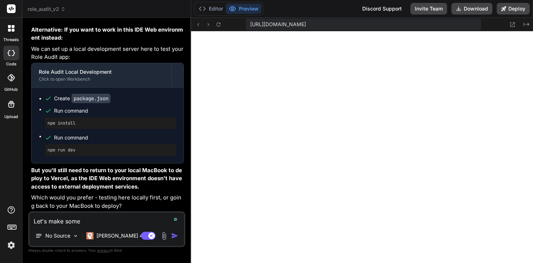
type textarea "Let's make some c"
type textarea "x"
type textarea "Let's make some ch"
type textarea "x"
type textarea "Let's make some cha"
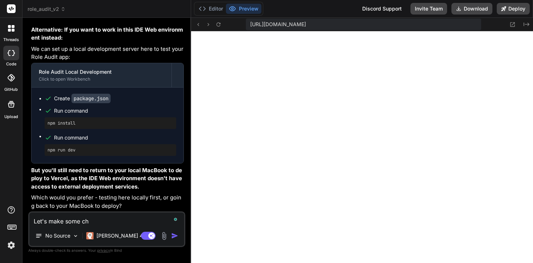
type textarea "x"
type textarea "Let's make some chag"
type textarea "x"
type textarea "Let's make some chage"
type textarea "x"
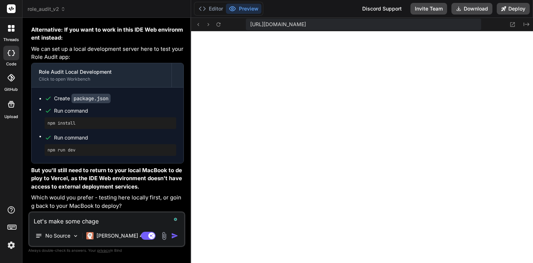
type textarea "Let's make some chages"
type textarea "x"
type textarea "Let's make some chages"
type textarea "x"
type textarea "Let's make some chages"
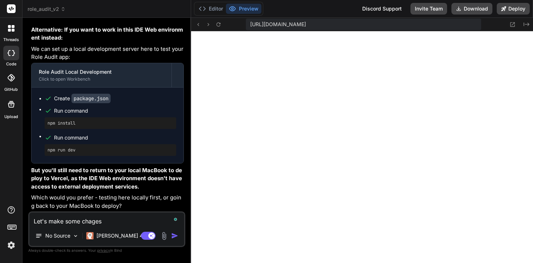
type textarea "x"
type textarea "Let's make some chage"
type textarea "x"
type textarea "Let's make some chag"
type textarea "x"
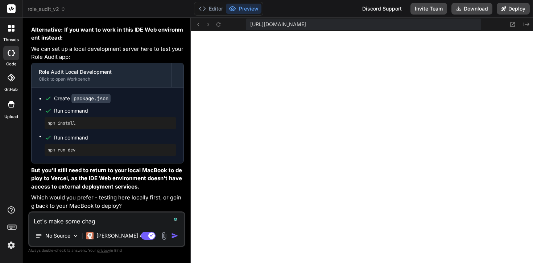
type textarea "Let's make some cha"
type textarea "x"
type textarea "Let's make some chan"
type textarea "x"
type textarea "Let's make some chans"
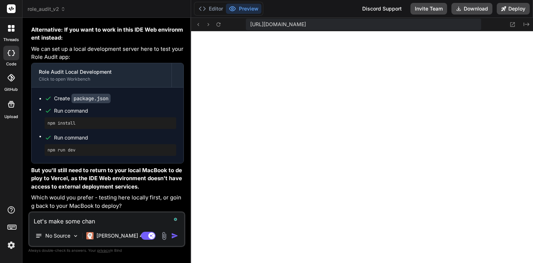
type textarea "x"
type textarea "Let's make some chansg"
type textarea "x"
type textarea "Let's make some chansge"
type textarea "x"
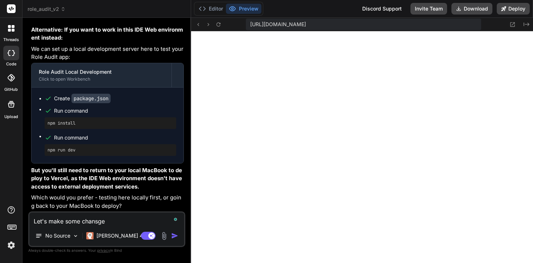
type textarea "Let's make some chansge"
type textarea "x"
type textarea "Let's make some chansge"
type textarea "x"
type textarea "Let's make some chansg"
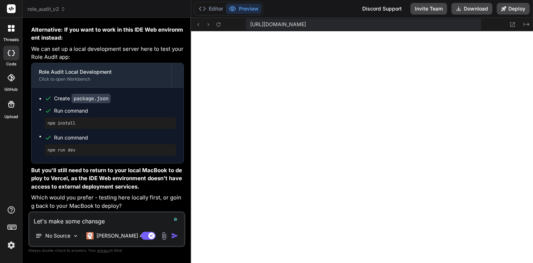
type textarea "x"
type textarea "Let's make some chans"
type textarea "x"
type textarea "Let's make some chan"
type textarea "x"
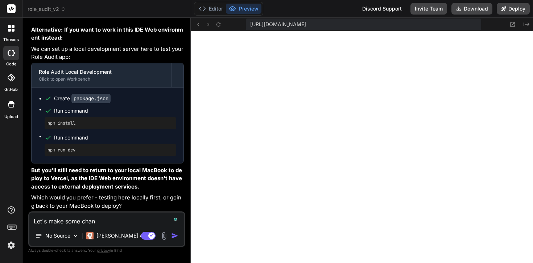
type textarea "Let's make some chang"
type textarea "x"
type textarea "Let's make some change"
type textarea "x"
type textarea "Let's make some changes"
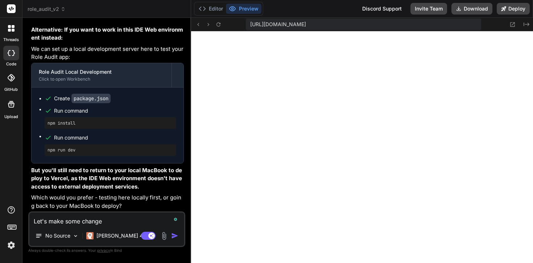
type textarea "x"
type textarea "Let's make some changes"
type textarea "x"
type textarea "Let's make some changes h"
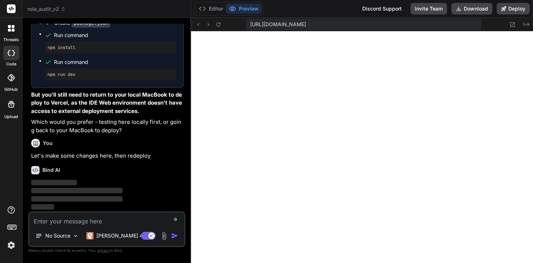
scroll to position [3047, 0]
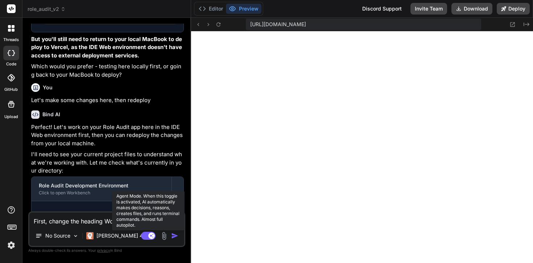
click at [144, 234] on rect at bounding box center [148, 236] width 15 height 8
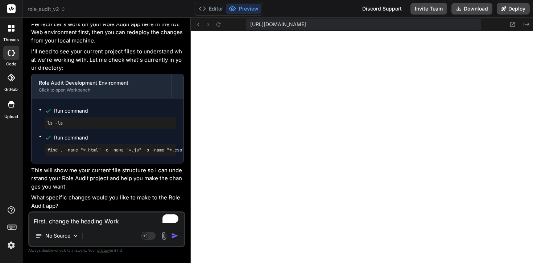
scroll to position [3206, 0]
click at [73, 123] on pre "ls -la" at bounding box center [111, 123] width 126 height 6
drag, startPoint x: 73, startPoint y: 123, endPoint x: 35, endPoint y: 123, distance: 37.4
click at [35, 123] on div "Run command ls -la Run command find . -name "*.html" -o -name "*.js" -o -name "…" at bounding box center [108, 130] width 152 height 65
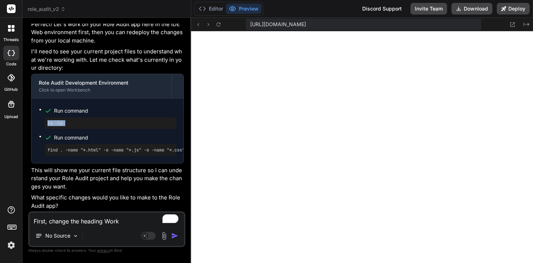
copy ul "ls -la"
click at [33, 218] on textarea "First, change the heading Work" at bounding box center [106, 218] width 155 height 13
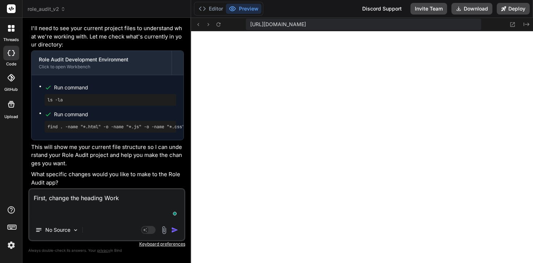
paste textarea "stewartbell@Stewarts-MacBook-Air Role Audit % ls -la total 224 drwxr-xr-x@ 12 s…"
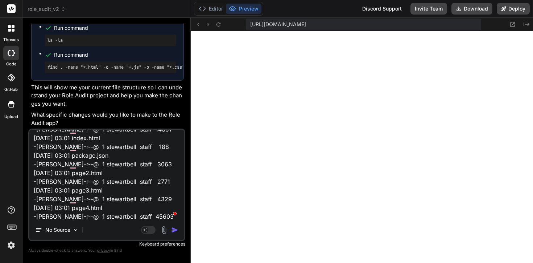
scroll to position [3248, 0]
drag, startPoint x: 46, startPoint y: 107, endPoint x: 175, endPoint y: 105, distance: 129.2
click at [175, 73] on div "find . -name "*.html" -o -name "*.js" -o -name "*.css" -o -name "*.json" | head…" at bounding box center [111, 67] width 132 height 12
click at [151, 70] on pre "find . -name "*.html" -o -name "*.js" -o -name "*.css" -o -name "*.json" | head…" at bounding box center [111, 67] width 126 height 6
drag, startPoint x: 47, startPoint y: 105, endPoint x: 181, endPoint y: 107, distance: 133.9
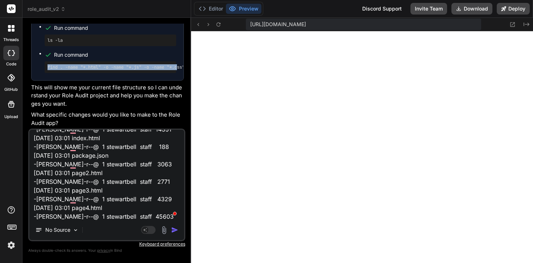
click at [173, 70] on pre "find . -name "*.html" -o -name "*.js" -o -name "*.css" -o -name "*.json" | head…" at bounding box center [111, 67] width 126 height 6
click at [60, 66] on pre "find . -name "*.html" -o -name "*.js" -o -name "*.css" -o -name "*.json" | head…" at bounding box center [111, 67] width 126 height 6
click at [60, 64] on pre "find . -name "*.html" -o -name "*.js" -o -name "*.css" -o -name "*.json" | head…" at bounding box center [111, 67] width 126 height 6
click at [60, 65] on pre "find . -name "*.html" -o -name "*.js" -o -name "*.css" -o -name "*.json" | head…" at bounding box center [111, 67] width 126 height 6
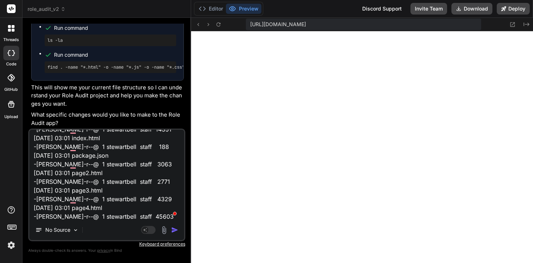
click at [59, 65] on pre "find . -name "*.html" -o -name "*.js" -o -name "*.css" -o -name "*.json" | head…" at bounding box center [111, 67] width 126 height 6
click at [53, 66] on pre "find . -name "*.html" -o -name "*.js" -o -name "*.css" -o -name "*.json" | head…" at bounding box center [111, 67] width 126 height 6
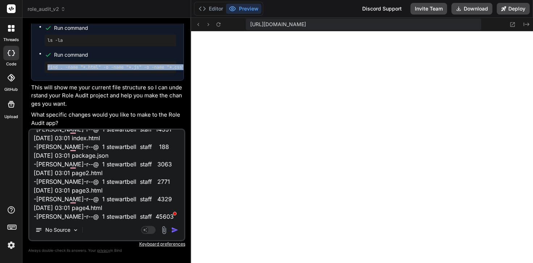
copy div "find . -name "*.html" -o -name "*.js" -o -name "*.css" -o -name "*.json" | head…"
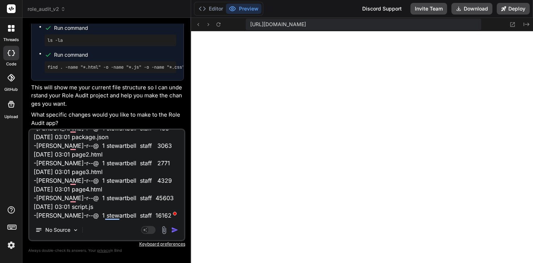
click at [71, 205] on textarea "stewartbell@Stewarts-MacBook-Air Role Audit % ls -la total 224 drwxr-xr-x@ 12 s…" at bounding box center [106, 175] width 155 height 90
paste textarea "stewartbell@Stewarts-MacBook-Air Role Audit % find . -name "*.html" -o -name "*…"
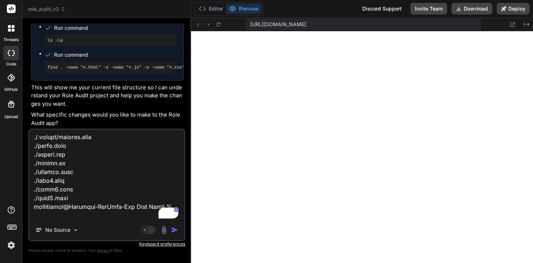
scroll to position [271, 0]
click at [120, 219] on textarea "To enrich screen reader interactions, please activate Accessibility in Grammarl…" at bounding box center [106, 175] width 155 height 90
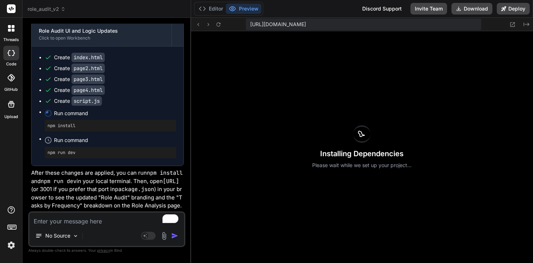
scroll to position [3822, 0]
drag, startPoint x: 82, startPoint y: 116, endPoint x: 41, endPoint y: 116, distance: 41.7
click at [41, 116] on ul "Create index.html Create page2.html Create page3.html Create page4.html Create …" at bounding box center [108, 106] width 138 height 105
copy pre "npm install"
drag, startPoint x: 80, startPoint y: 146, endPoint x: 43, endPoint y: 145, distance: 37.4
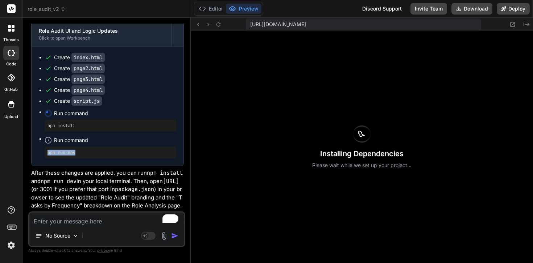
click at [43, 145] on ul "Create index.html Create page2.html Create page3.html Create page4.html Create …" at bounding box center [108, 106] width 138 height 105
copy pre "npm run dev"
drag, startPoint x: 173, startPoint y: 172, endPoint x: 88, endPoint y: 180, distance: 85.6
click at [163, 180] on code "http://localhost:3000" at bounding box center [171, 180] width 16 height 7
copy code "ttp://localhost:3000"
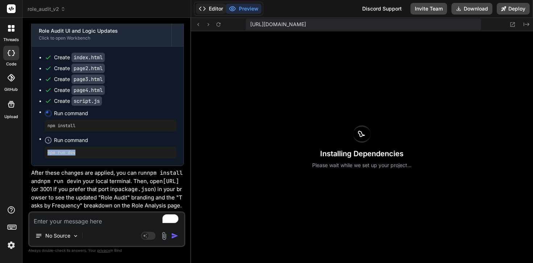
click at [206, 13] on button "Editor" at bounding box center [211, 9] width 30 height 10
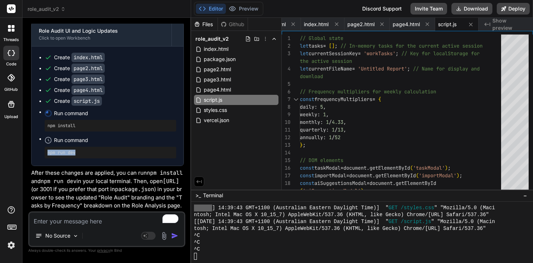
scroll to position [710, 0]
click at [173, 177] on code "http://localhost:3000" at bounding box center [171, 180] width 16 height 7
drag, startPoint x: 80, startPoint y: 117, endPoint x: 36, endPoint y: 116, distance: 43.9
click at [36, 116] on div "Create index.html Create page2.html Create page3.html Create page4.html Create …" at bounding box center [108, 105] width 152 height 119
copy pre "npm install"
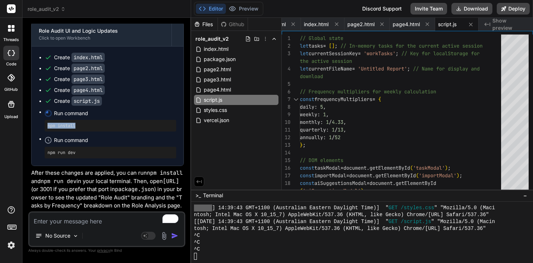
click at [220, 253] on div at bounding box center [359, 256] width 330 height 7
click at [218, 260] on div at bounding box center [362, 232] width 342 height 62
click at [202, 255] on textarea "Terminal input" at bounding box center [201, 256] width 3 height 7
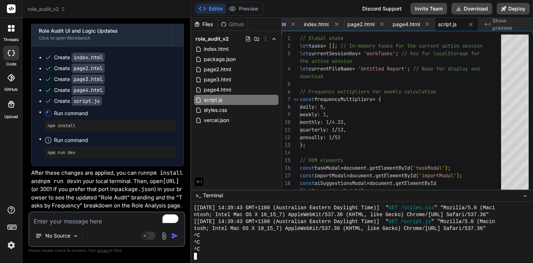
click at [105, 225] on textarea "To enrich screen reader interactions, please activate Accessibility in Grammarl…" at bounding box center [106, 218] width 155 height 13
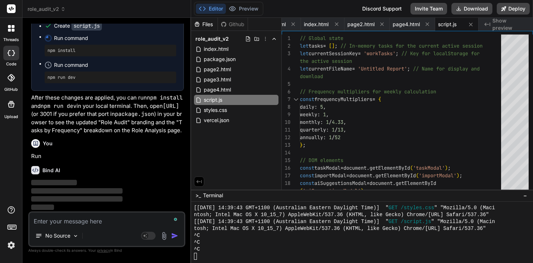
scroll to position [3897, 0]
click at [249, 9] on button "Preview" at bounding box center [244, 9] width 36 height 10
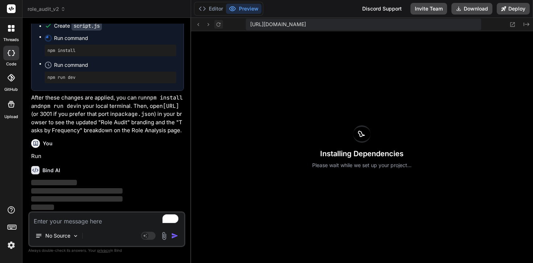
click at [221, 24] on icon at bounding box center [219, 24] width 6 height 6
click at [213, 7] on button "Editor" at bounding box center [211, 9] width 30 height 10
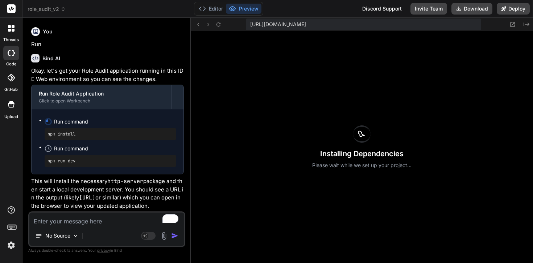
scroll to position [4017, 0]
click at [217, 27] on icon at bounding box center [219, 24] width 6 height 6
click at [203, 9] on icon at bounding box center [202, 8] width 7 height 7
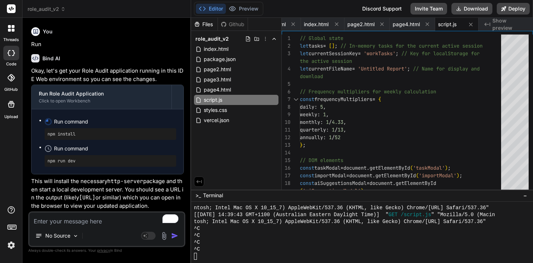
scroll to position [717, 0]
click at [220, 249] on div "^C" at bounding box center [359, 249] width 330 height 7
click at [219, 234] on div "^C" at bounding box center [359, 235] width 330 height 7
click at [198, 256] on div at bounding box center [359, 256] width 330 height 7
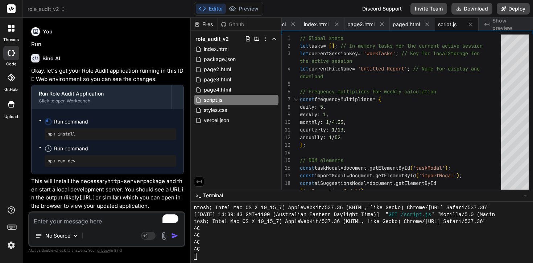
click at [233, 25] on div "Github" at bounding box center [233, 24] width 30 height 7
click at [210, 23] on div "Files" at bounding box center [204, 24] width 26 height 7
click at [242, 26] on div "Github" at bounding box center [233, 24] width 30 height 7
